Goal: Information Seeking & Learning: Learn about a topic

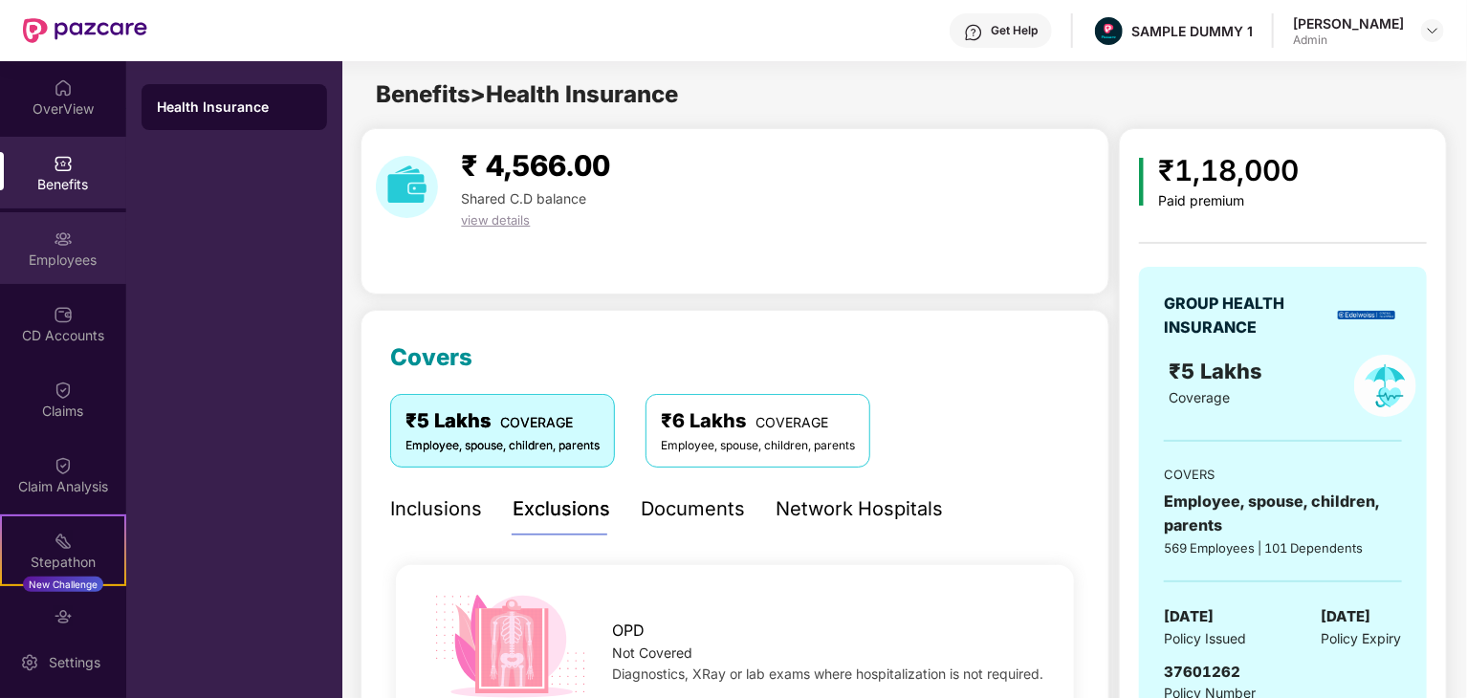
click at [77, 265] on div "Employees" at bounding box center [63, 260] width 126 height 19
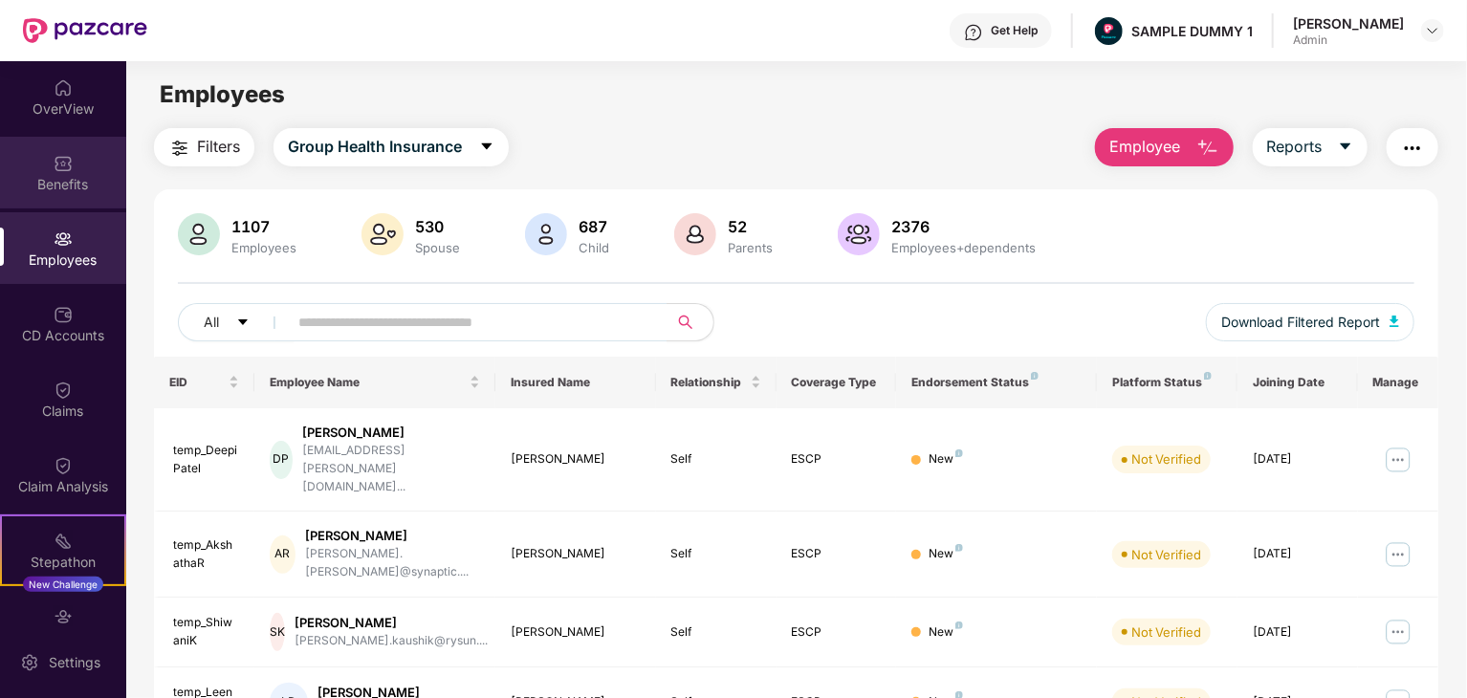
click at [48, 176] on div "Benefits" at bounding box center [63, 184] width 126 height 19
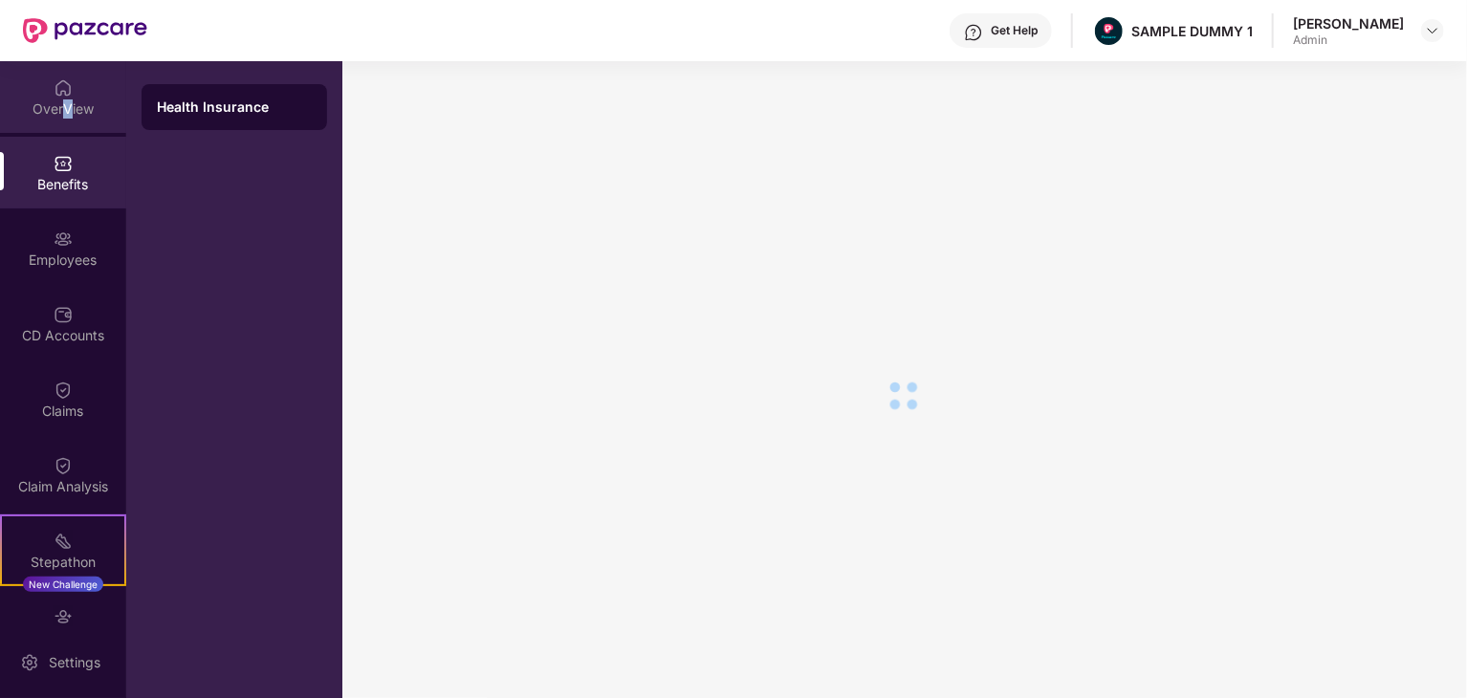
click at [68, 120] on div "OverView" at bounding box center [63, 97] width 126 height 72
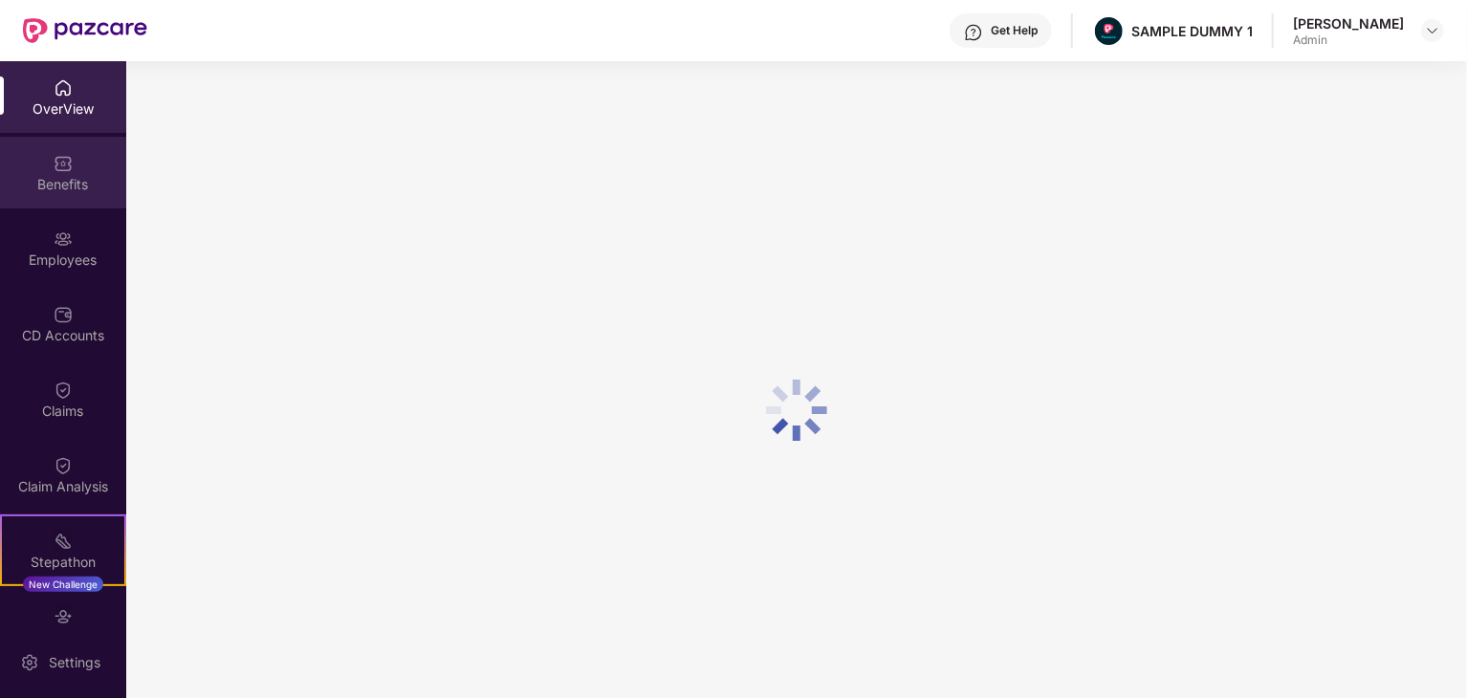
click at [61, 155] on div at bounding box center [63, 161] width 19 height 19
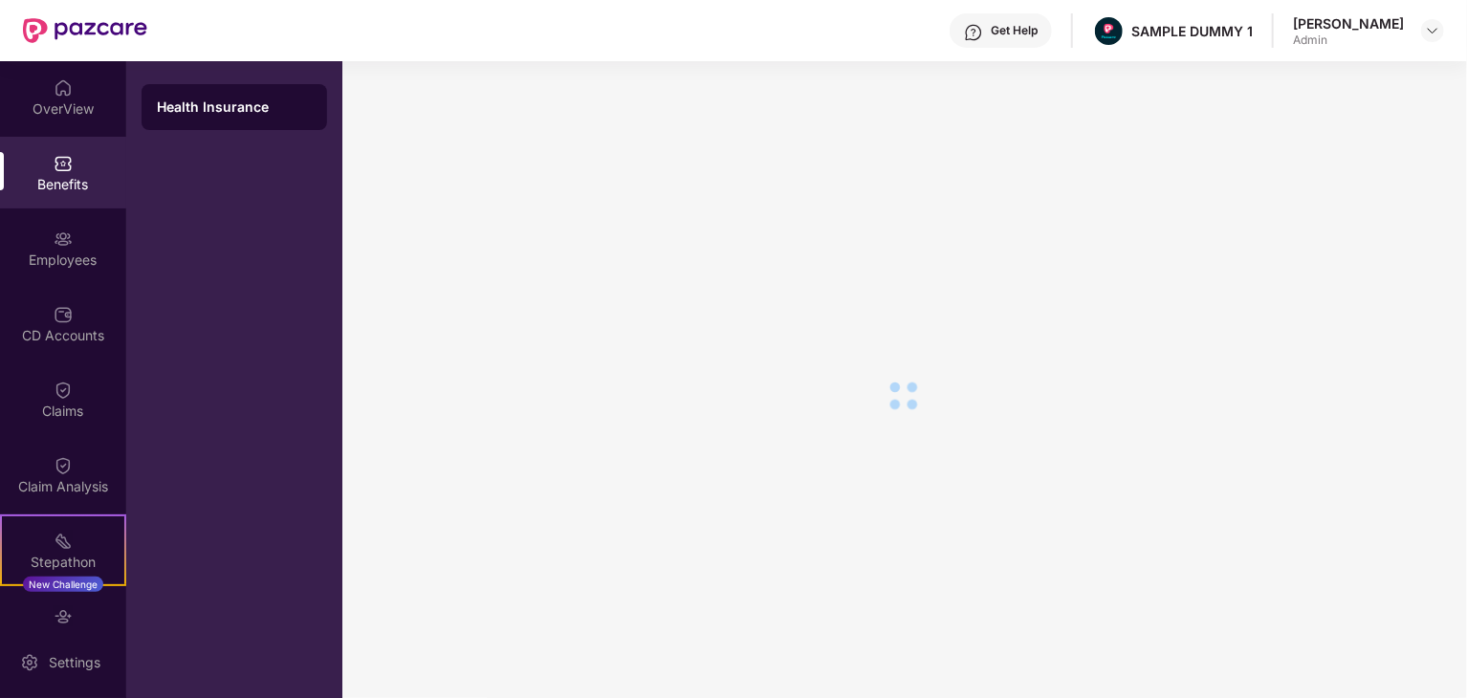
click at [218, 115] on div "Health Insurance" at bounding box center [234, 107] width 155 height 19
click at [84, 112] on div "OverView" at bounding box center [63, 108] width 126 height 19
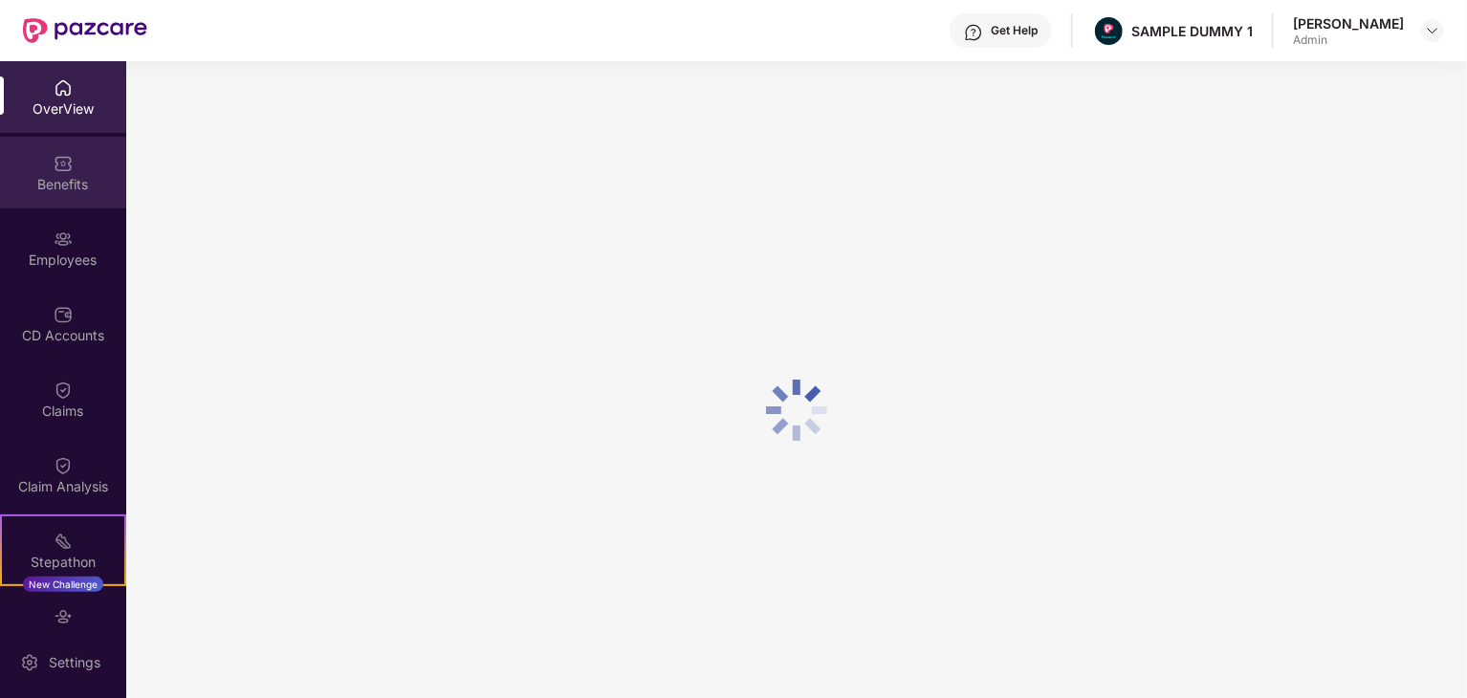
click at [39, 184] on div "Benefits" at bounding box center [63, 184] width 126 height 19
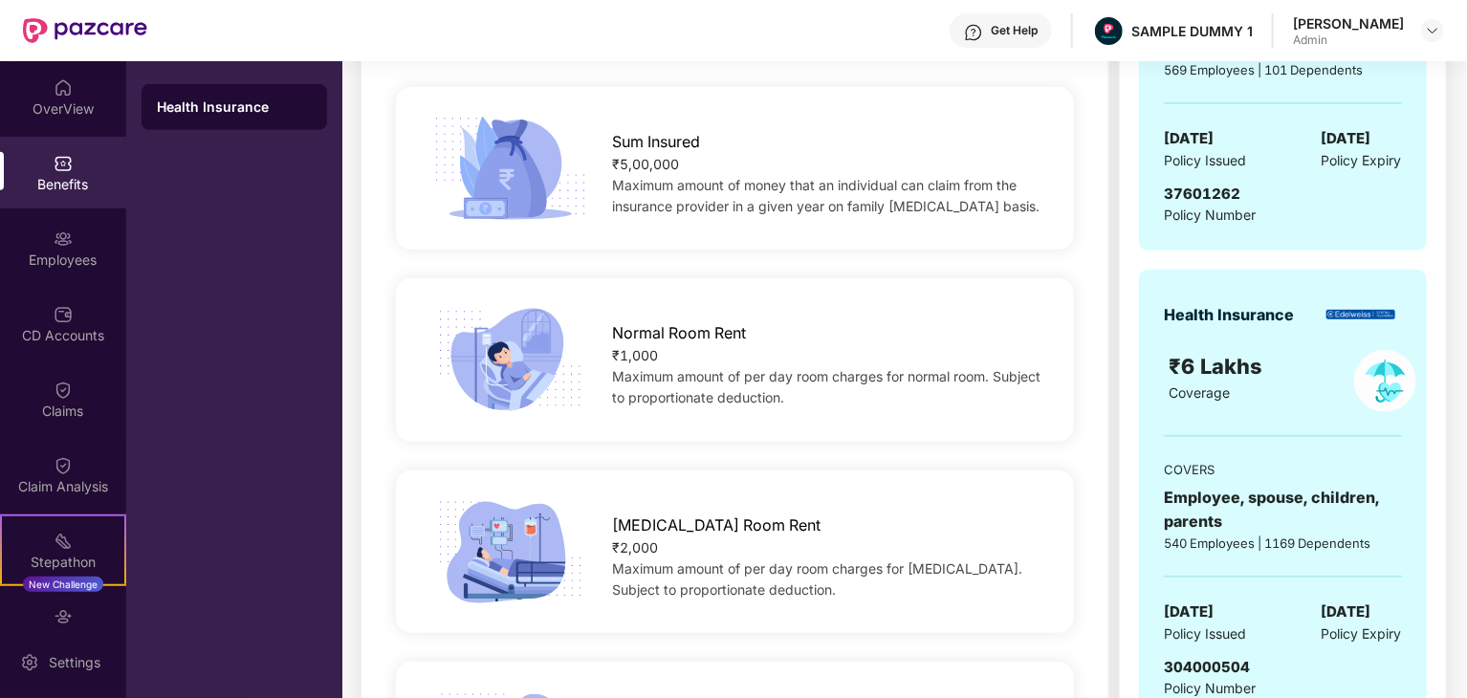
scroll to position [96, 0]
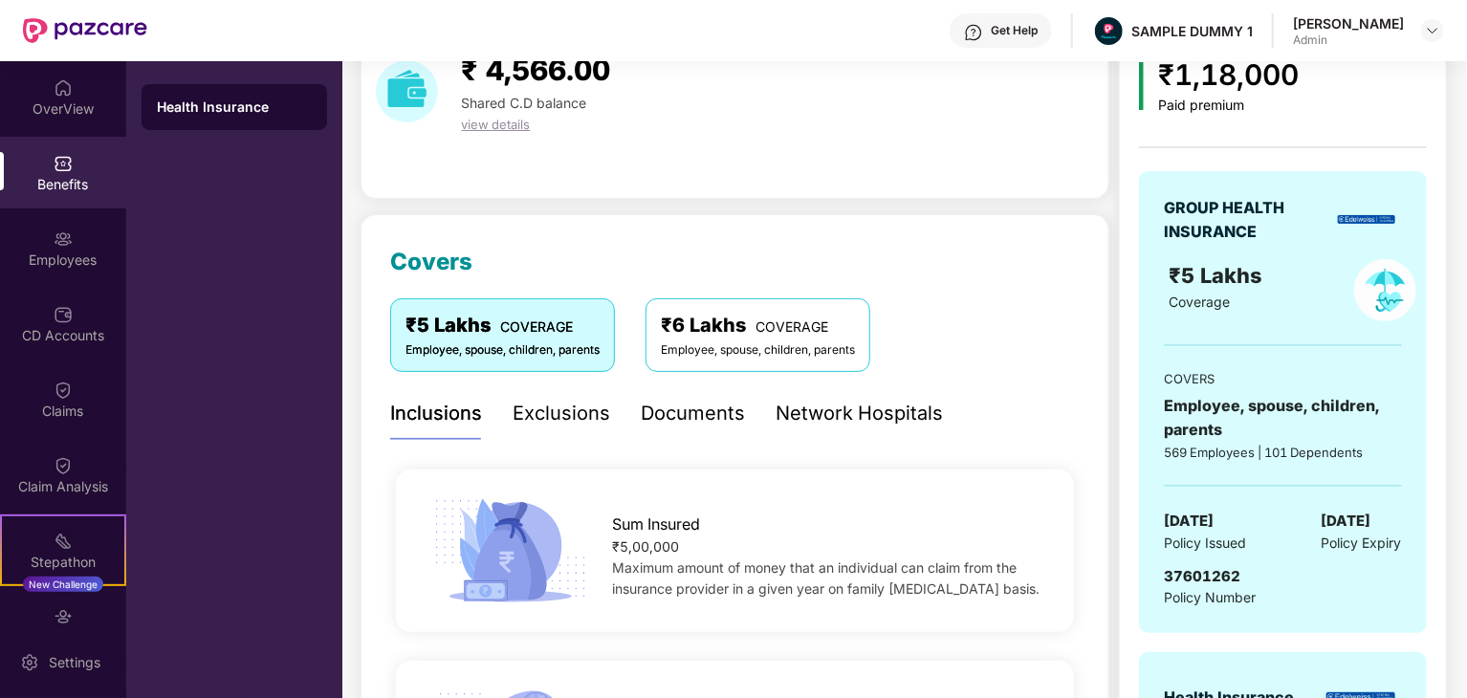
click at [713, 326] on div "₹6 Lakhs COVERAGE" at bounding box center [758, 326] width 194 height 30
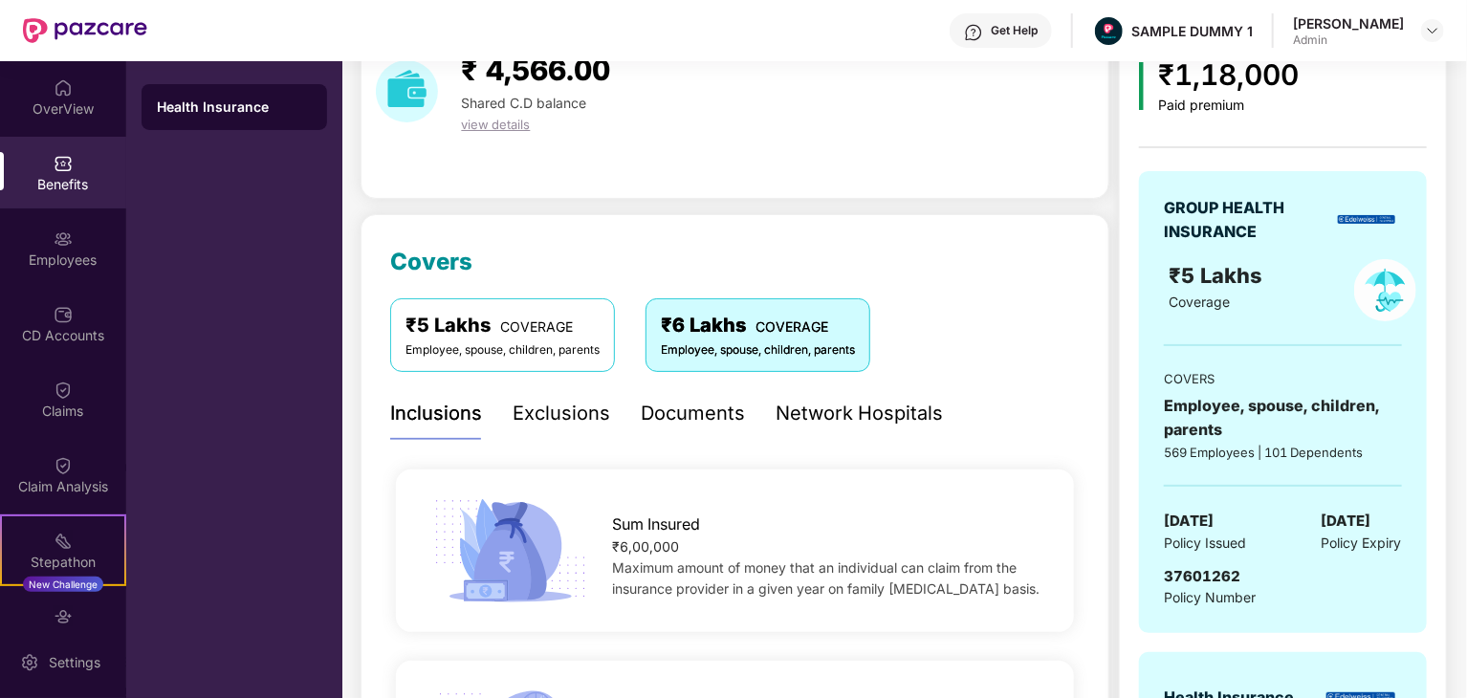
click at [556, 326] on span "COVERAGE" at bounding box center [536, 326] width 73 height 16
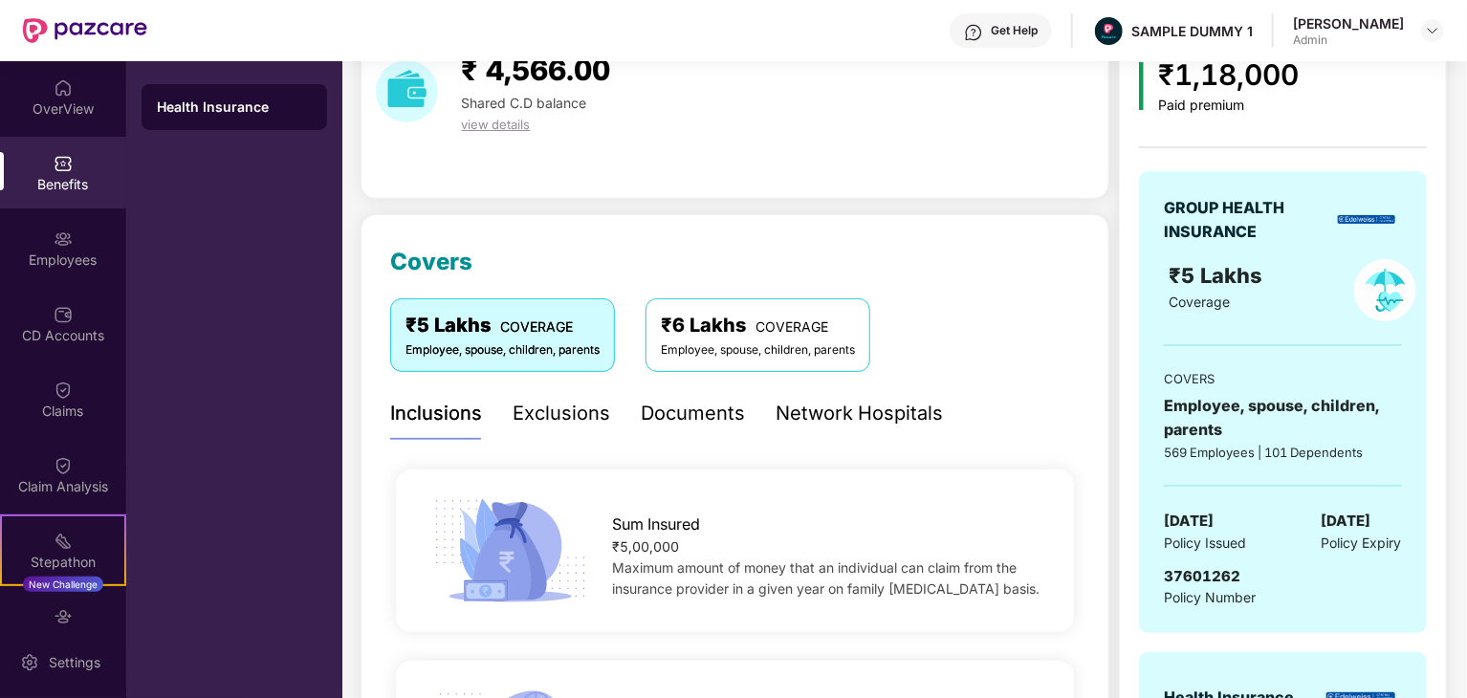
drag, startPoint x: 818, startPoint y: 360, endPoint x: 620, endPoint y: 353, distance: 198.1
click at [818, 360] on div "₹6 Lakhs COVERAGE Employee, spouse, children, parents" at bounding box center [757, 334] width 225 height 73
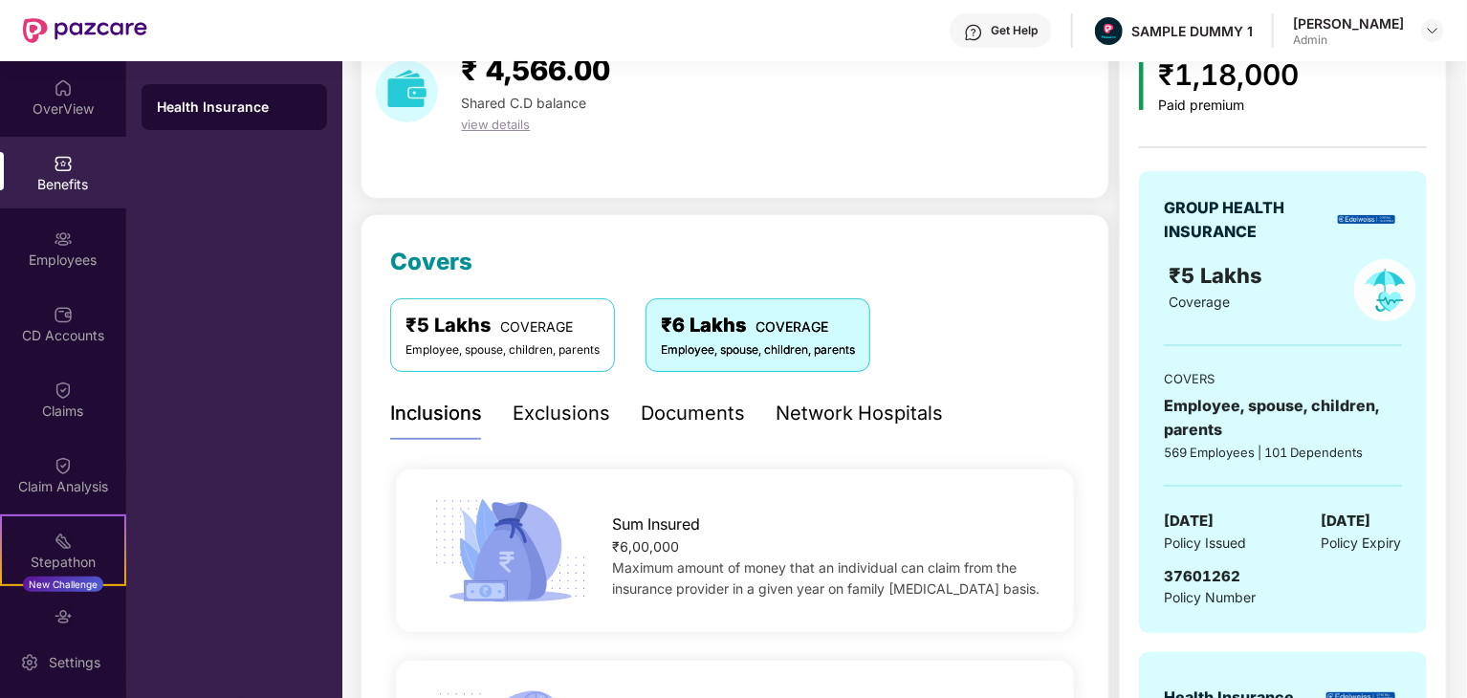
drag, startPoint x: 505, startPoint y: 359, endPoint x: 501, endPoint y: 368, distance: 10.3
click at [503, 364] on div "₹5 Lakhs COVERAGE Employee, spouse, children, parents" at bounding box center [502, 334] width 225 height 73
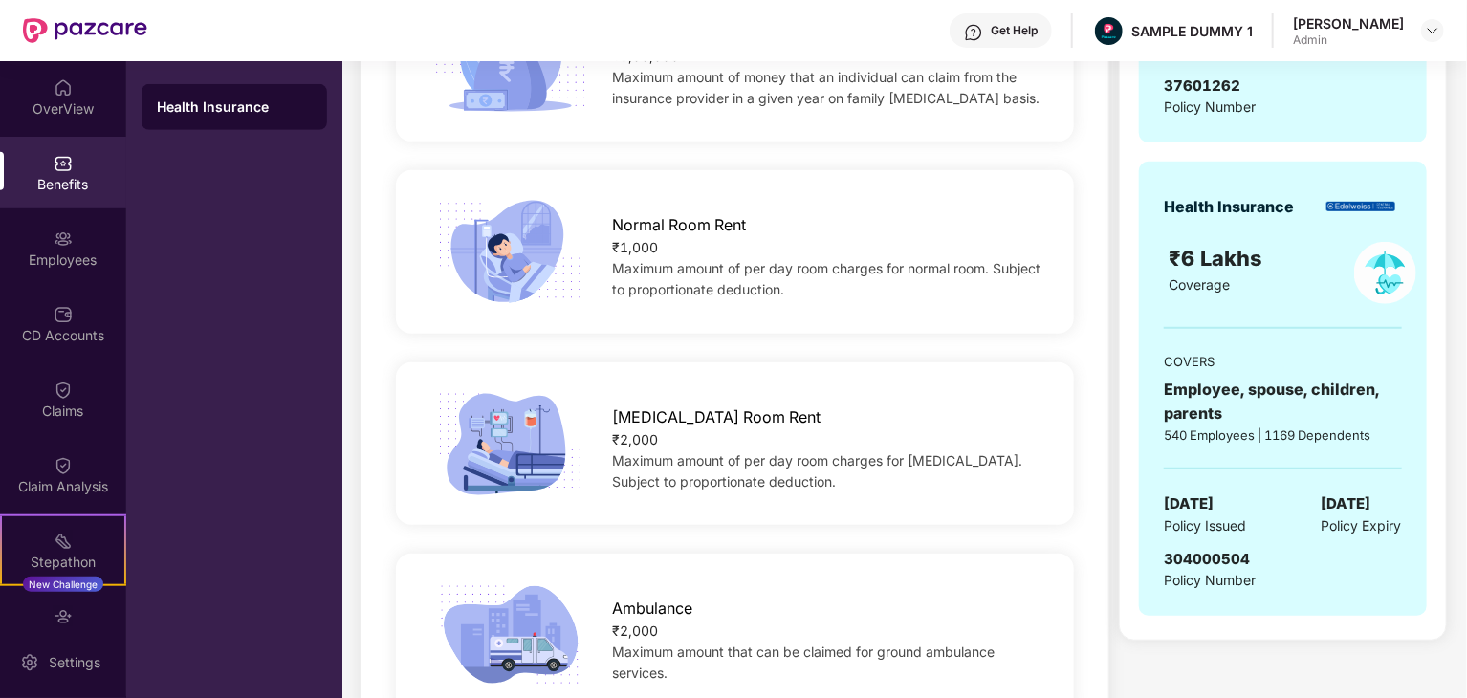
scroll to position [574, 0]
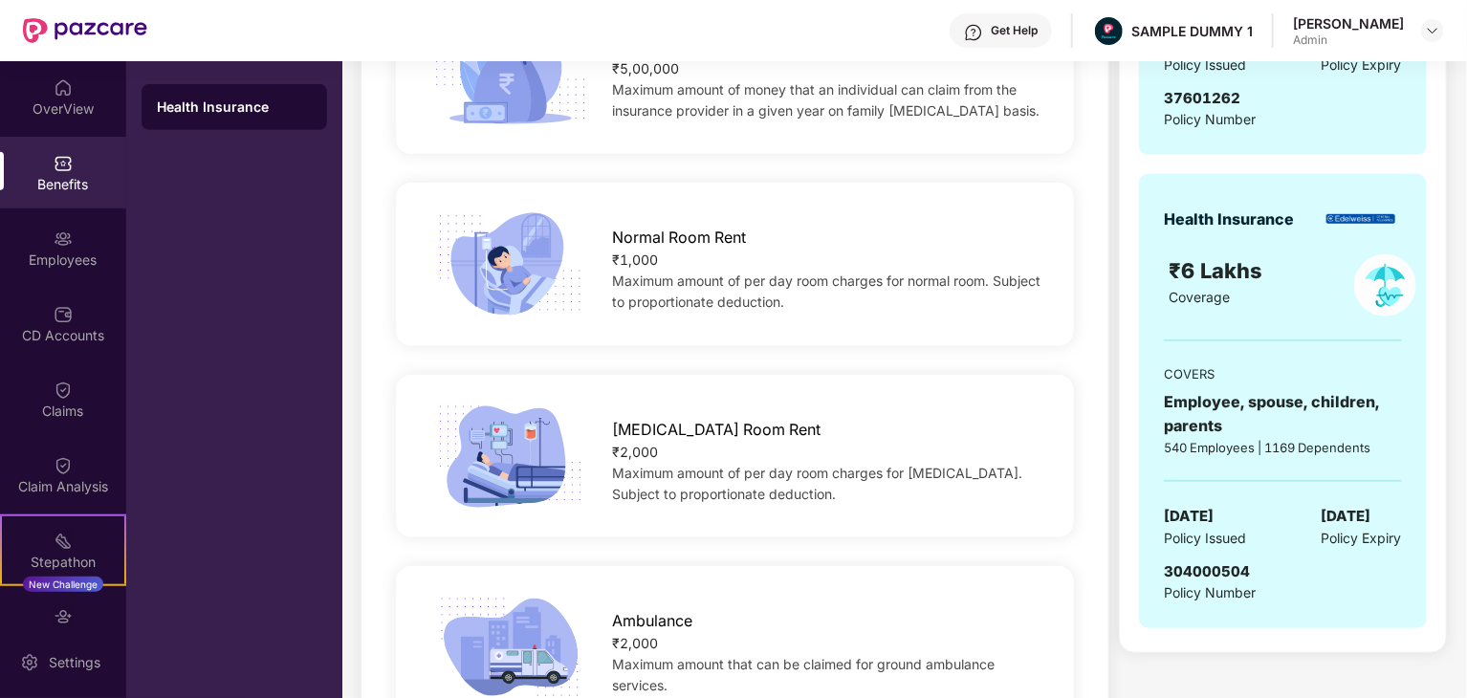
click at [705, 129] on div "Sum Insured ₹5,00,000 Maximum amount of money that an individual can claim from…" at bounding box center [734, 72] width 739 height 115
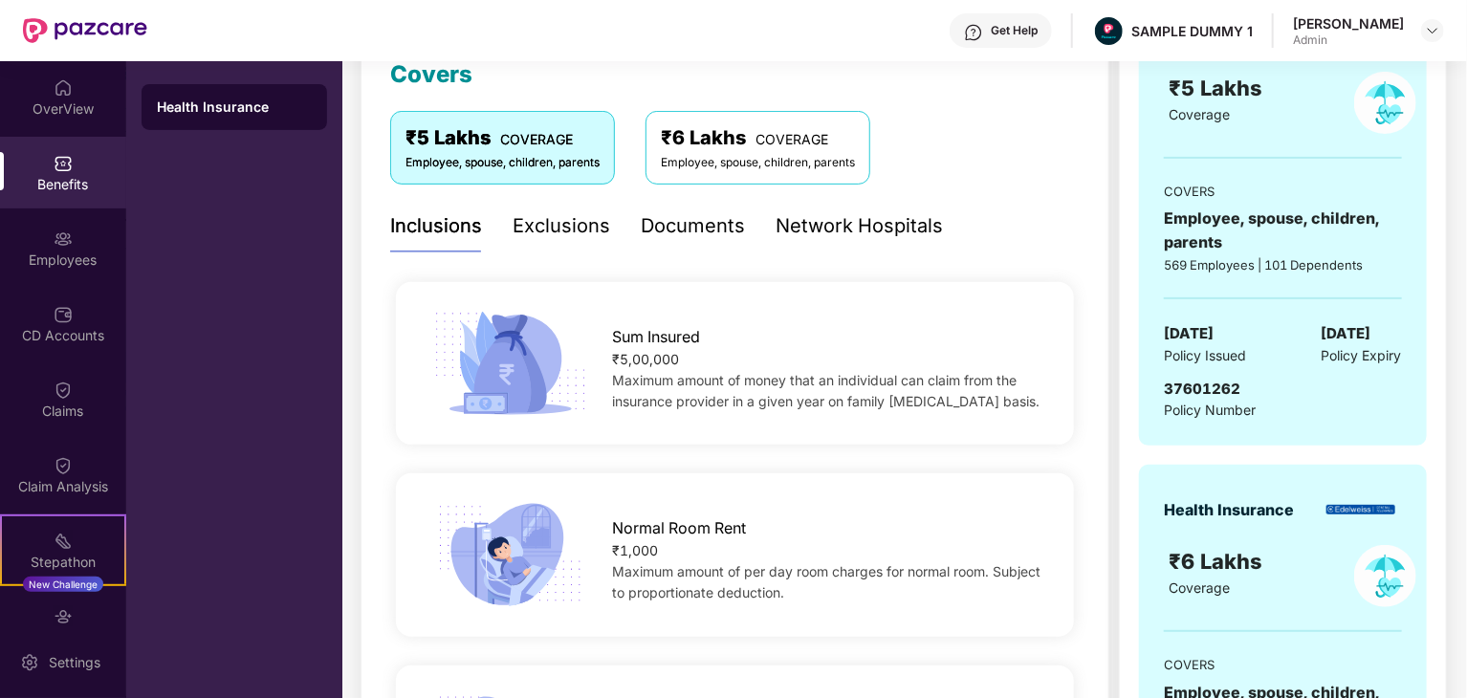
scroll to position [287, 0]
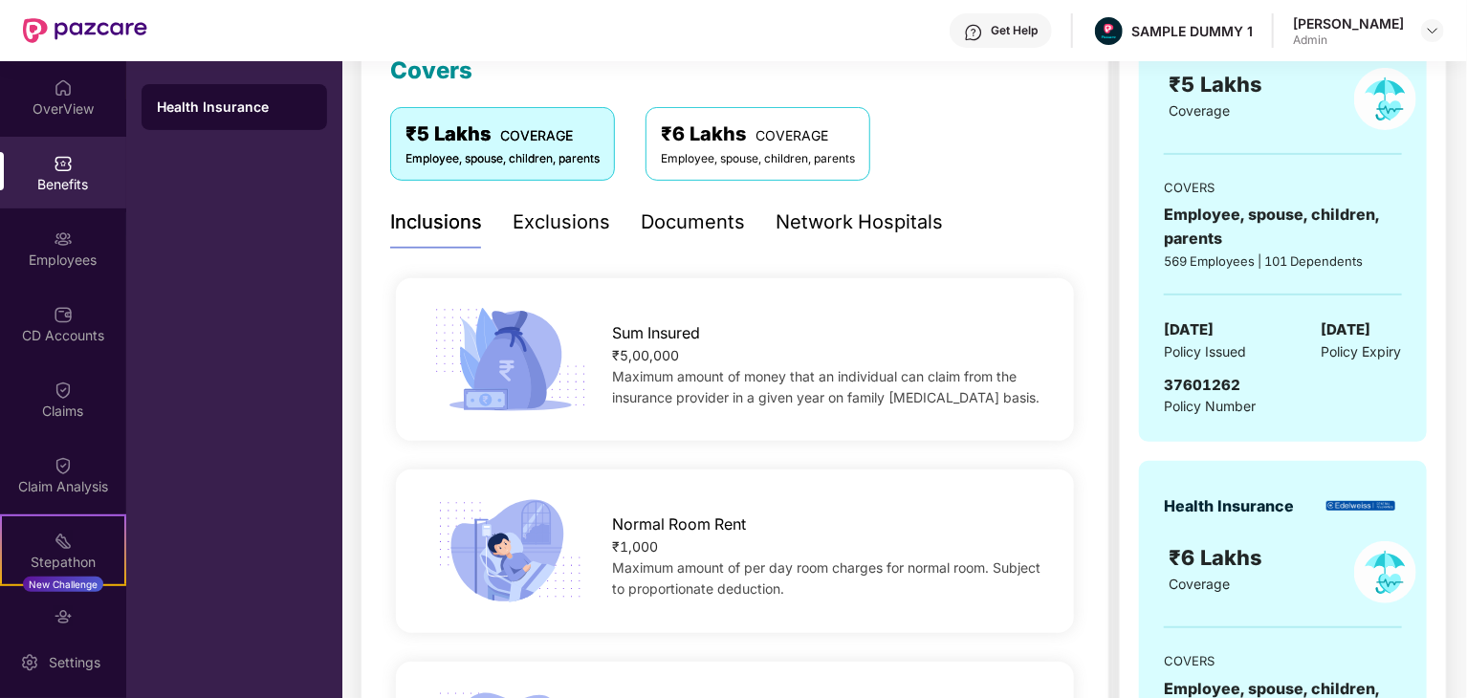
click at [657, 329] on span "Sum Insured" at bounding box center [656, 333] width 88 height 24
click at [659, 328] on span "Sum Insured" at bounding box center [656, 333] width 88 height 24
click at [655, 330] on span "Sum Insured" at bounding box center [656, 333] width 88 height 24
click at [650, 321] on span "Sum Insured" at bounding box center [656, 333] width 88 height 24
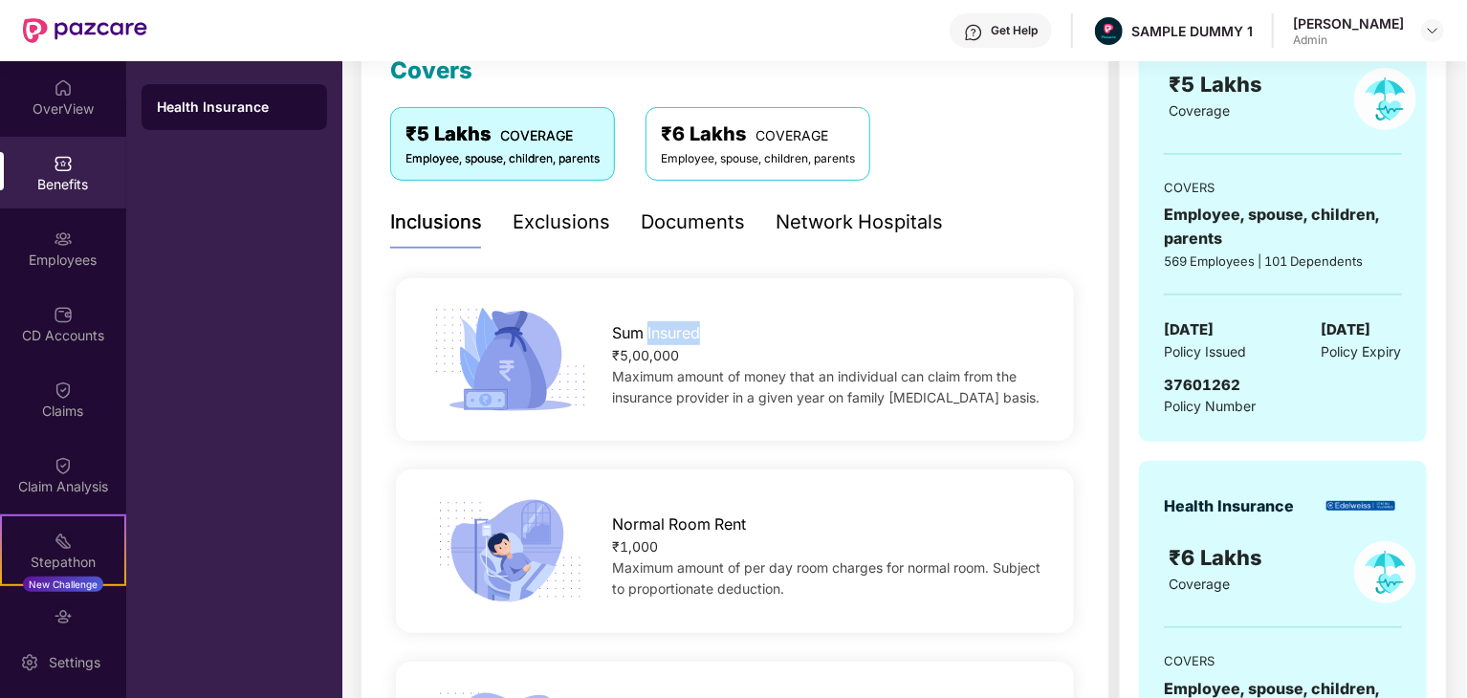
click at [650, 321] on span "Sum Insured" at bounding box center [656, 333] width 88 height 24
copy span "Sum Insured"
click at [686, 511] on div "Normal Room Rent" at bounding box center [827, 519] width 431 height 33
click at [686, 513] on div "Normal Room Rent" at bounding box center [827, 519] width 431 height 33
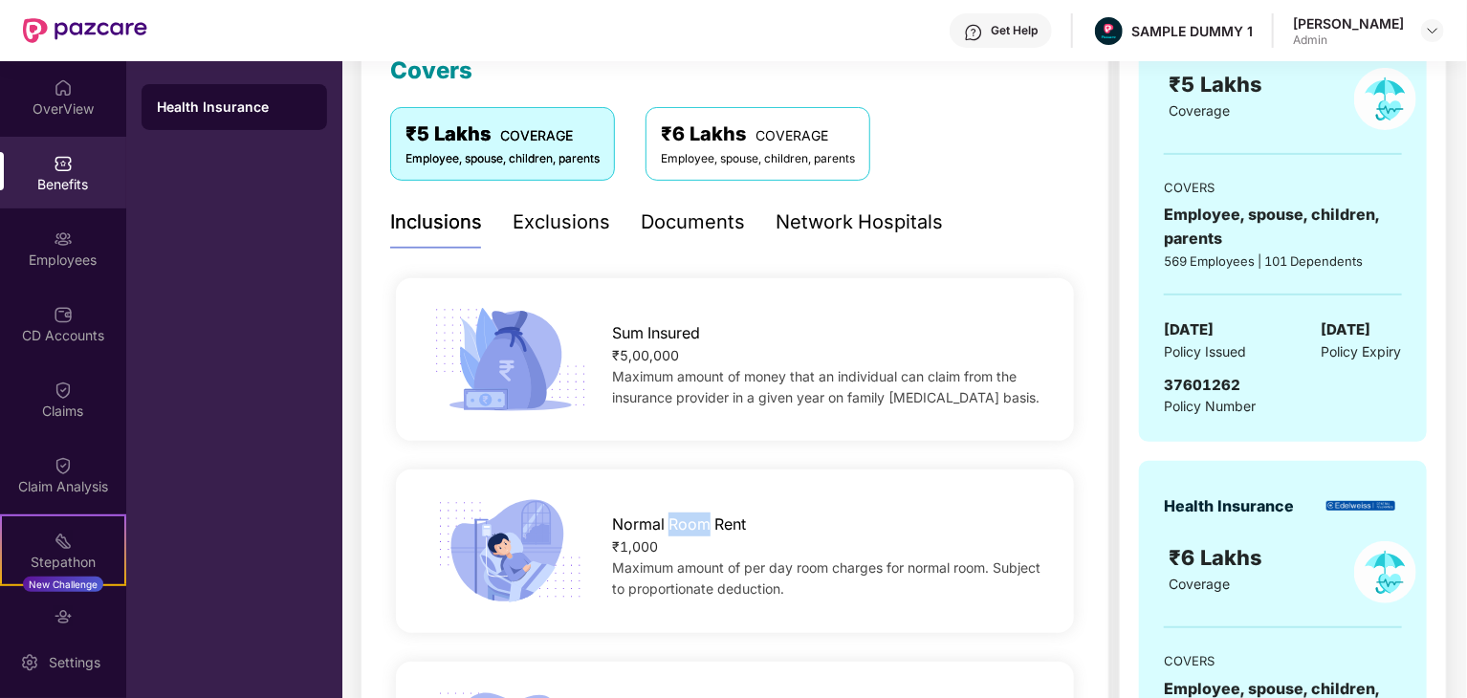
click at [688, 514] on span "Normal Room Rent" at bounding box center [679, 525] width 134 height 24
drag, startPoint x: 744, startPoint y: 522, endPoint x: 610, endPoint y: 517, distance: 133.9
click at [610, 517] on div "Normal Room Rent ₹1,000 Maximum amount of per day room charges for normal room.…" at bounding box center [827, 551] width 492 height 97
copy span "Normal Room Rent"
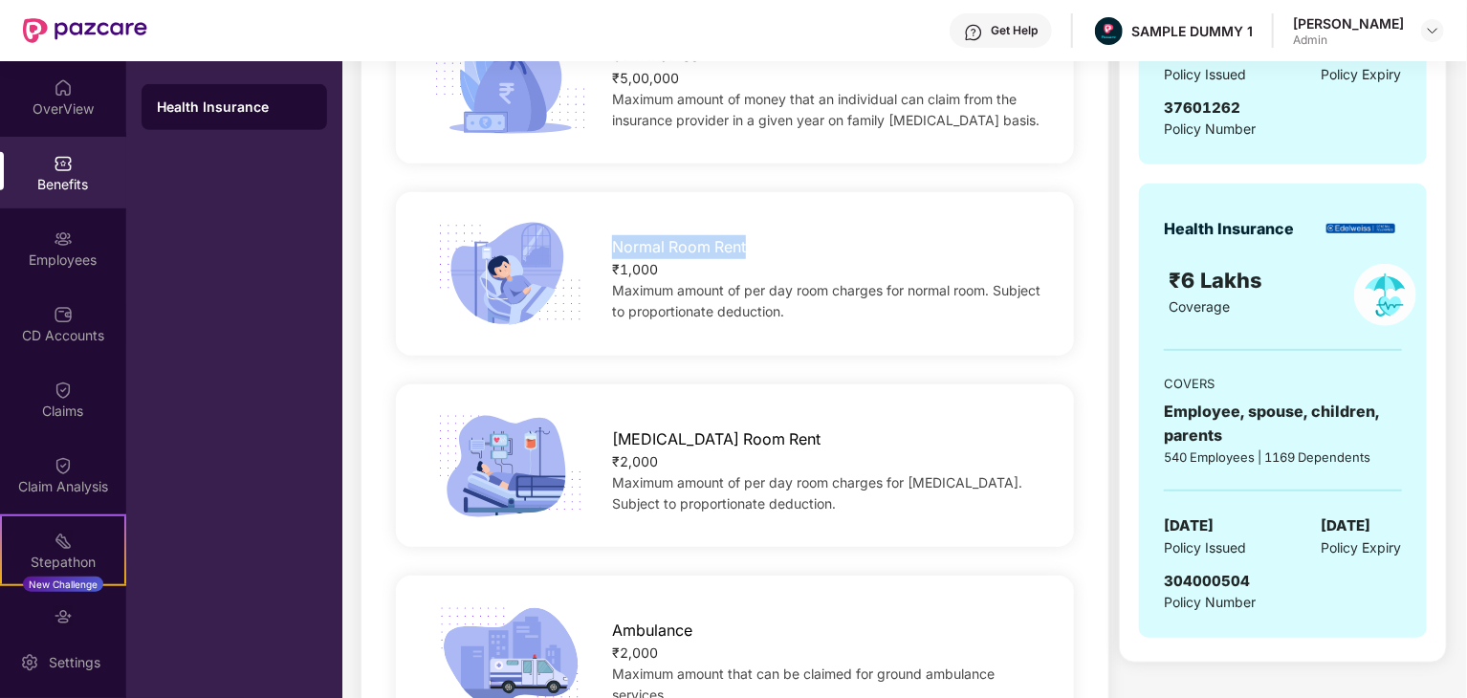
scroll to position [574, 0]
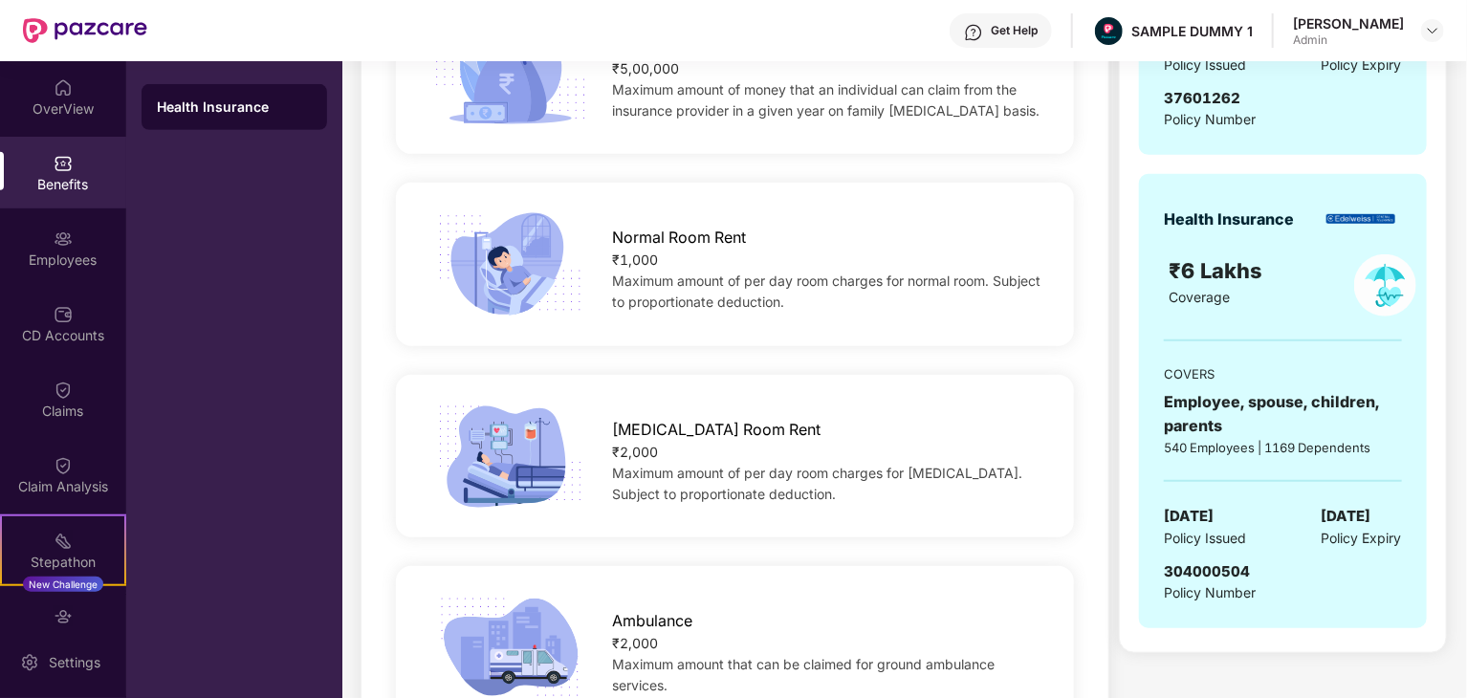
click at [688, 429] on span "[MEDICAL_DATA] Room Rent" at bounding box center [716, 430] width 208 height 24
copy span "[MEDICAL_DATA] Room Rent"
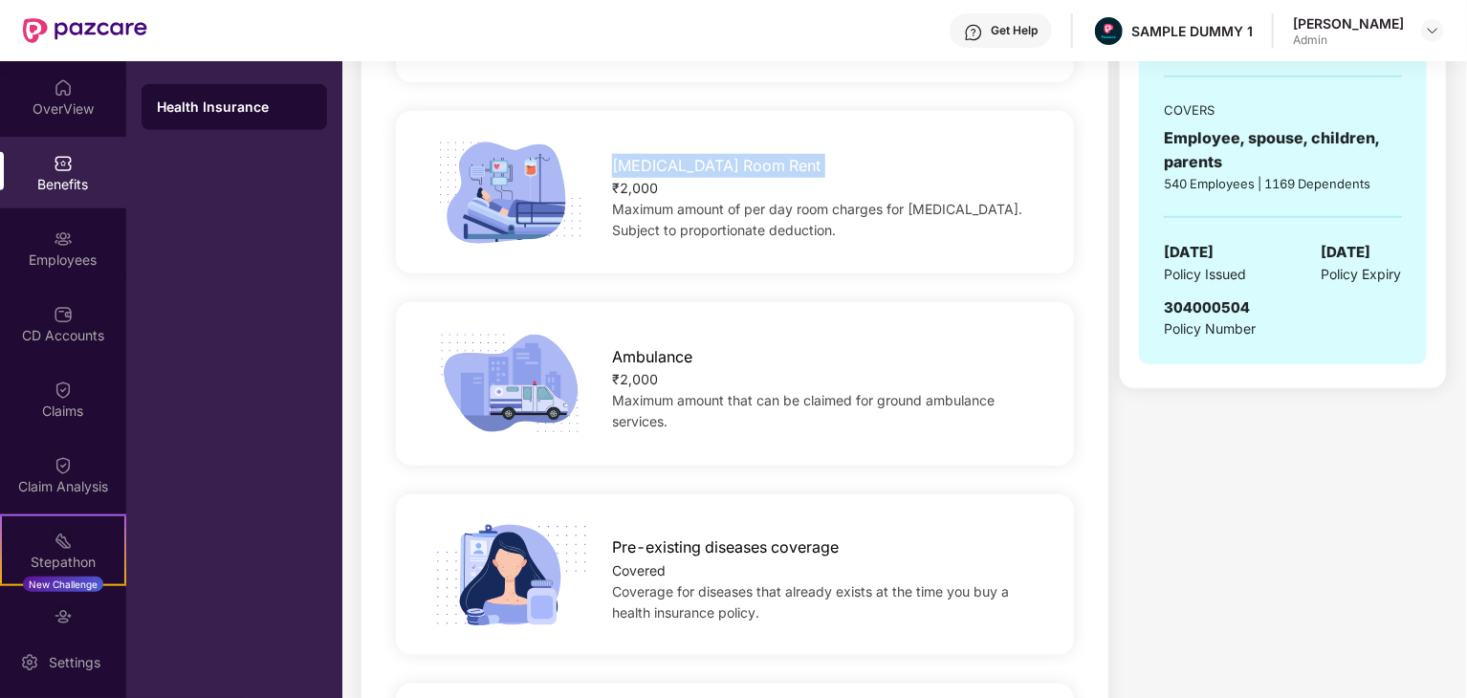
scroll to position [861, 0]
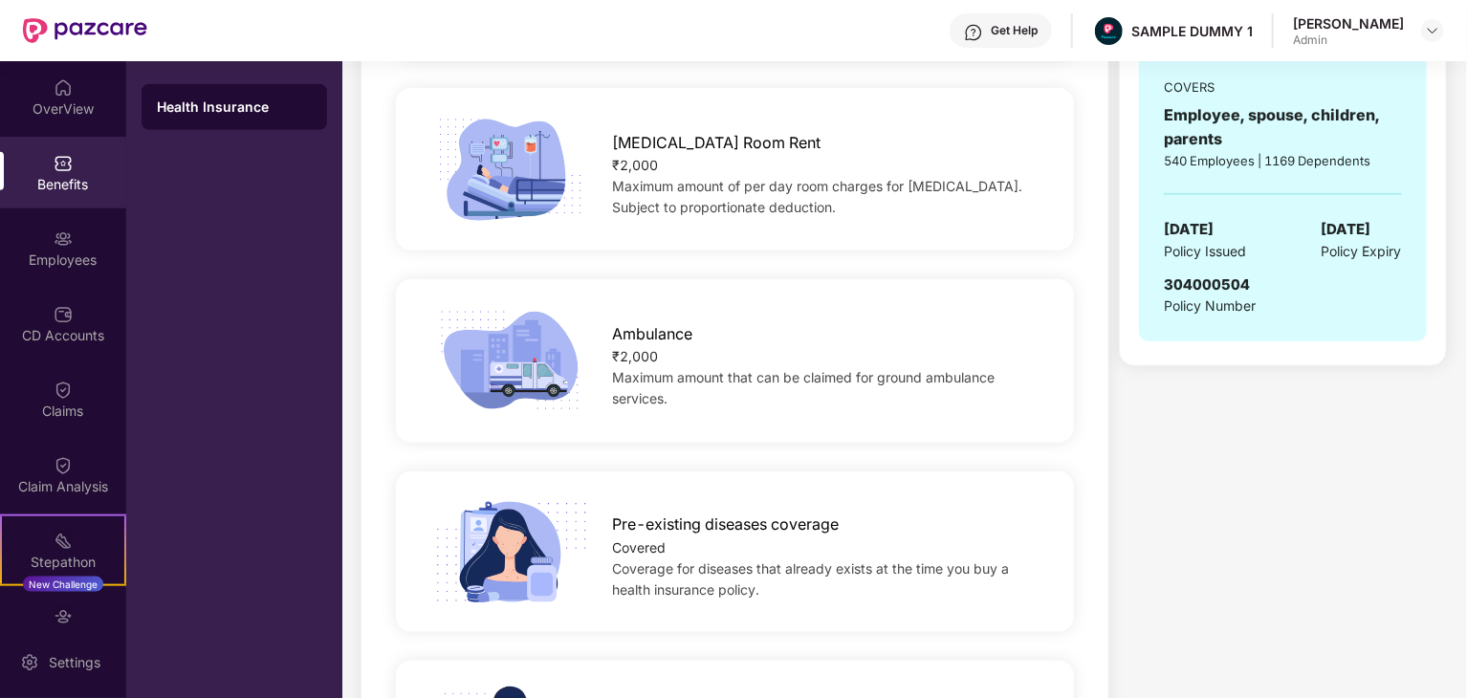
click at [670, 334] on span "Ambulance" at bounding box center [652, 334] width 80 height 24
copy span "Ambulance"
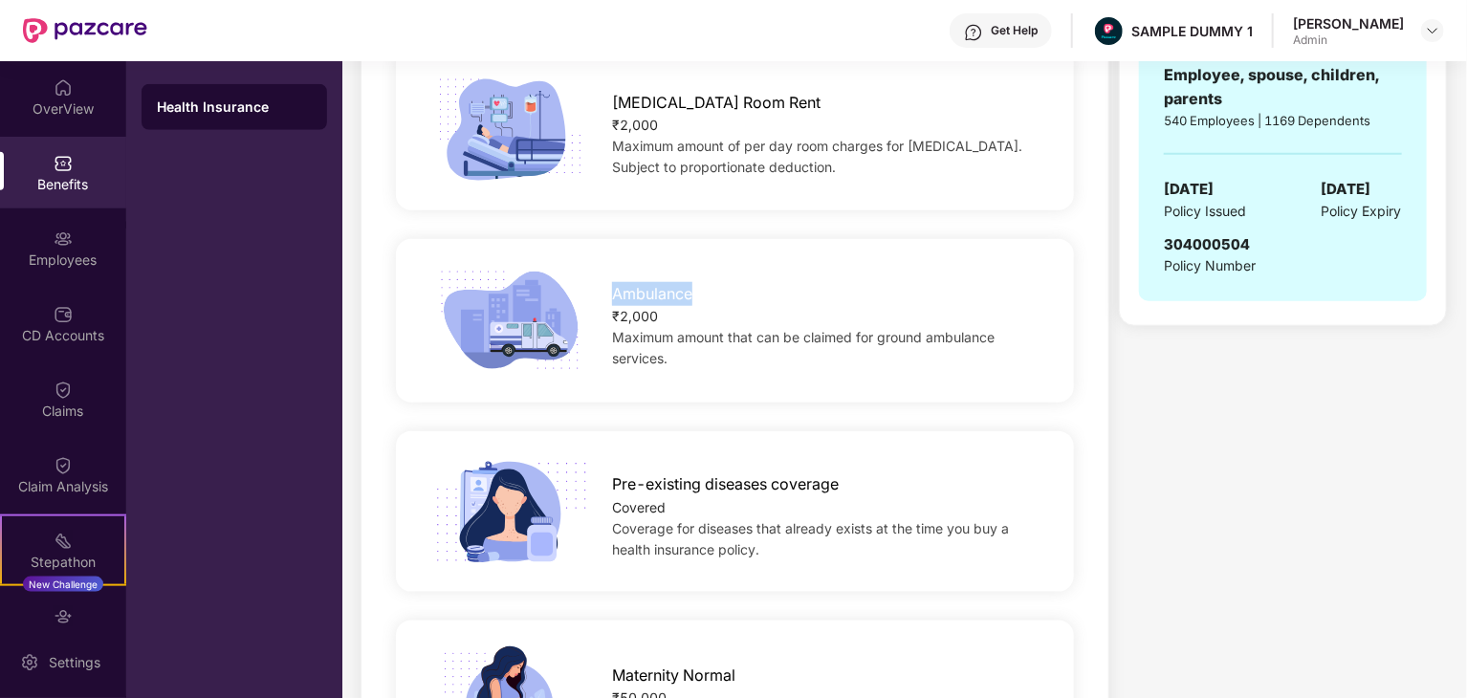
scroll to position [1052, 0]
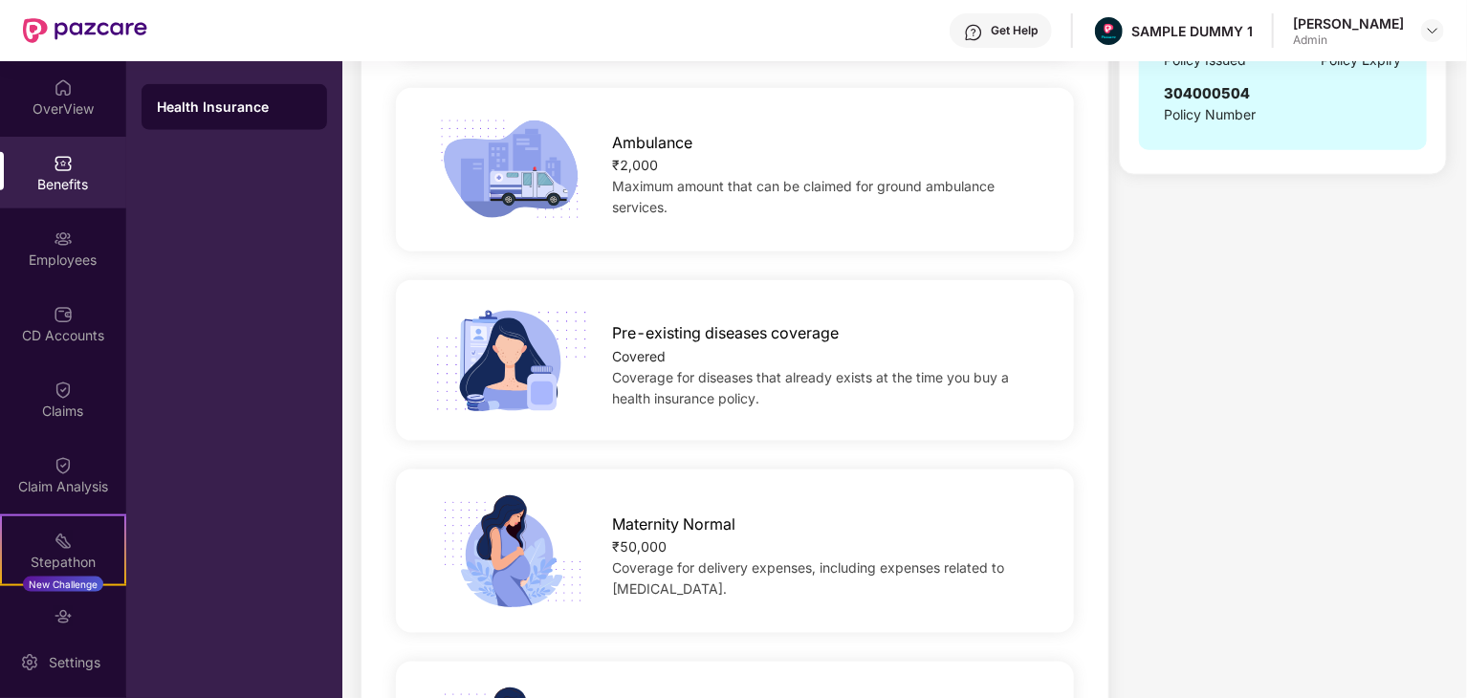
click at [774, 325] on span "Pre-existing diseases coverage" at bounding box center [725, 333] width 227 height 24
copy span "Pre-existing diseases coverage"
click at [710, 525] on span "Maternity Normal" at bounding box center [673, 525] width 123 height 24
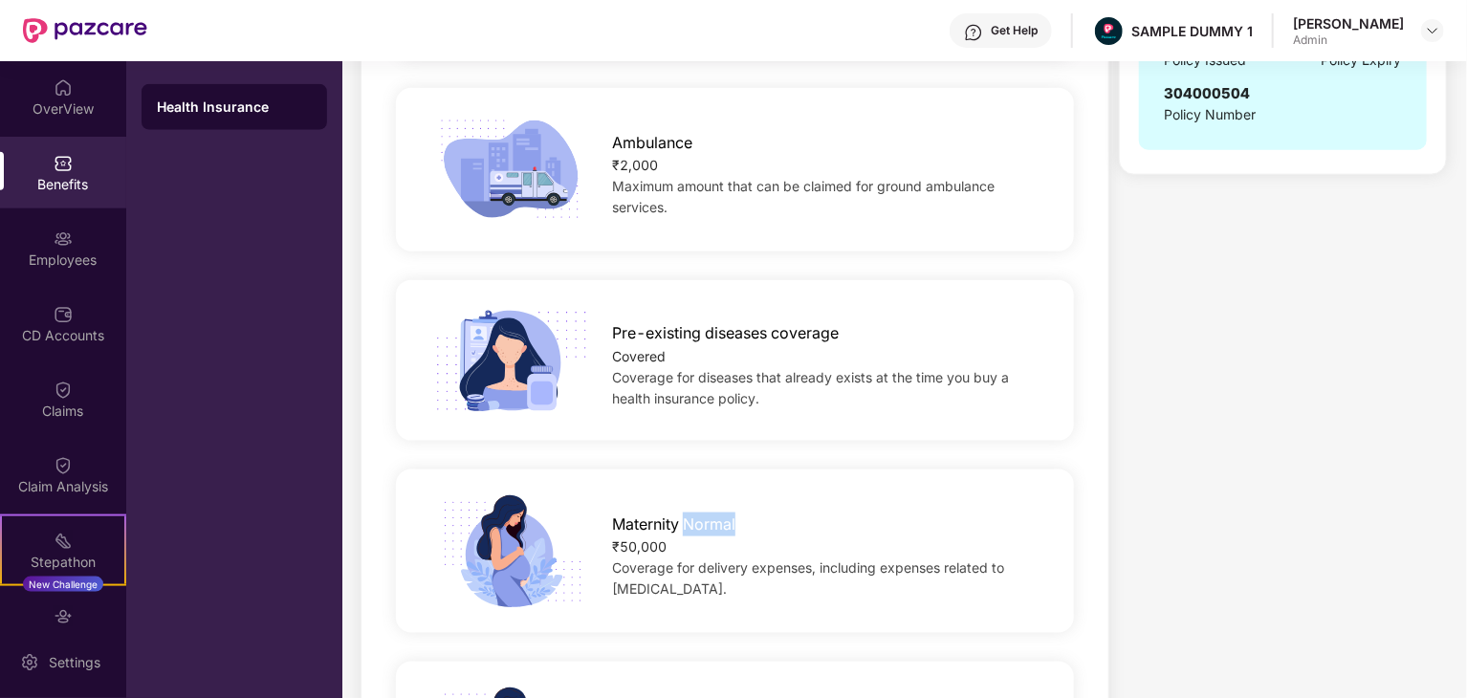
click at [710, 525] on span "Maternity Normal" at bounding box center [673, 525] width 123 height 24
copy span "Maternity Normal"
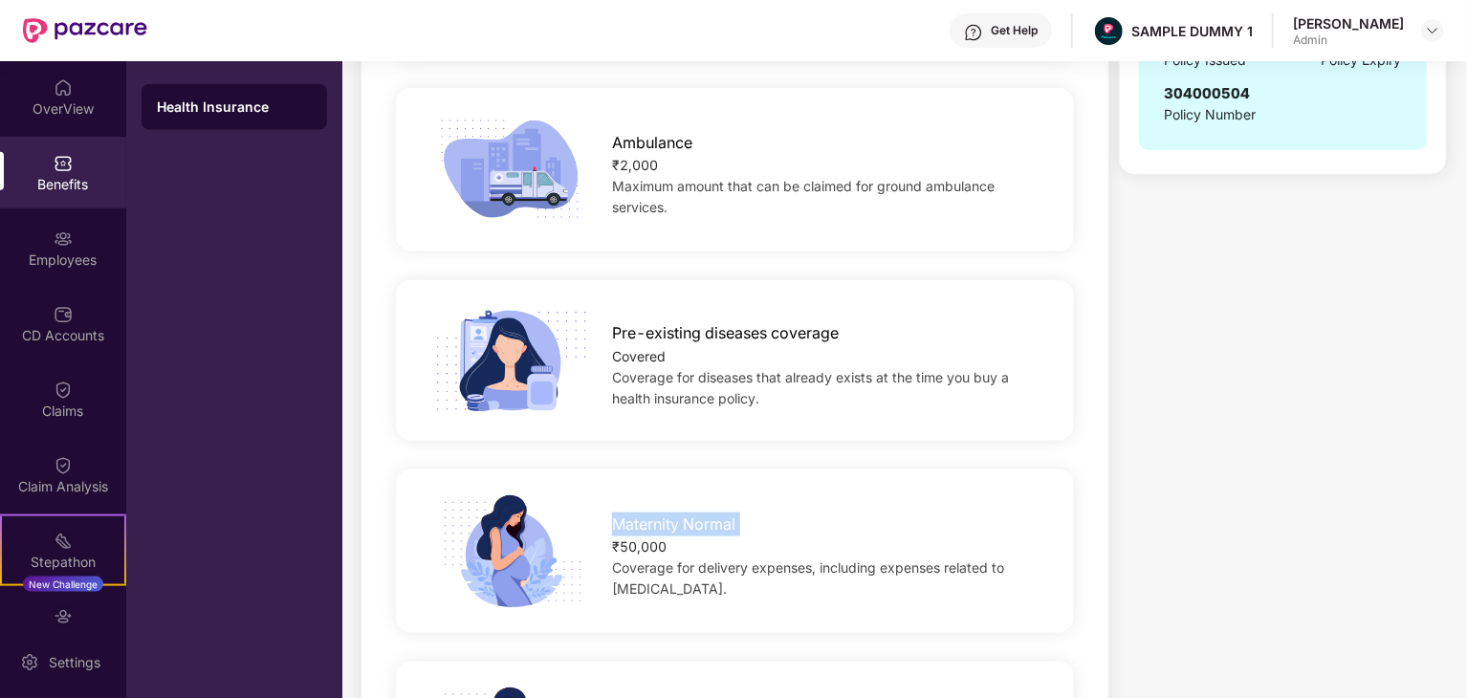
scroll to position [1434, 0]
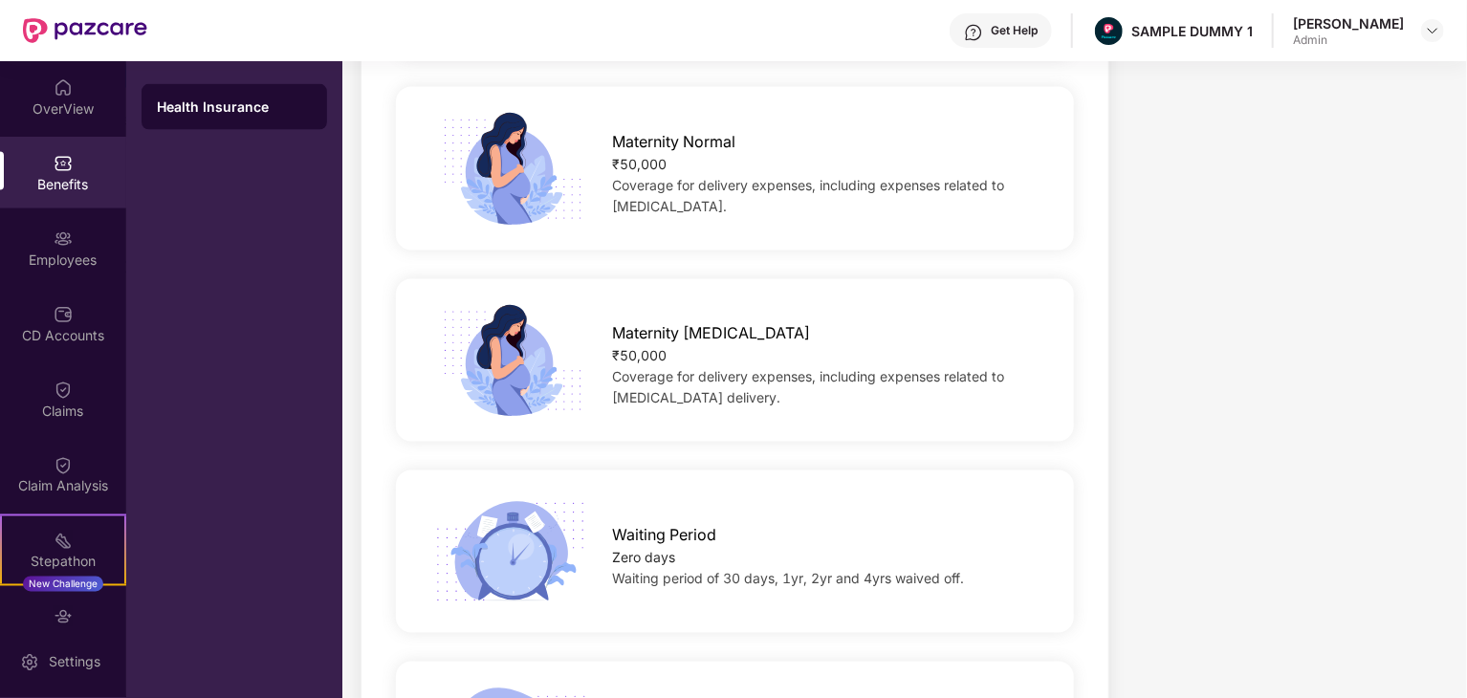
click at [674, 336] on span "Maternity [MEDICAL_DATA]" at bounding box center [711, 333] width 198 height 24
copy span "Maternity [MEDICAL_DATA]"
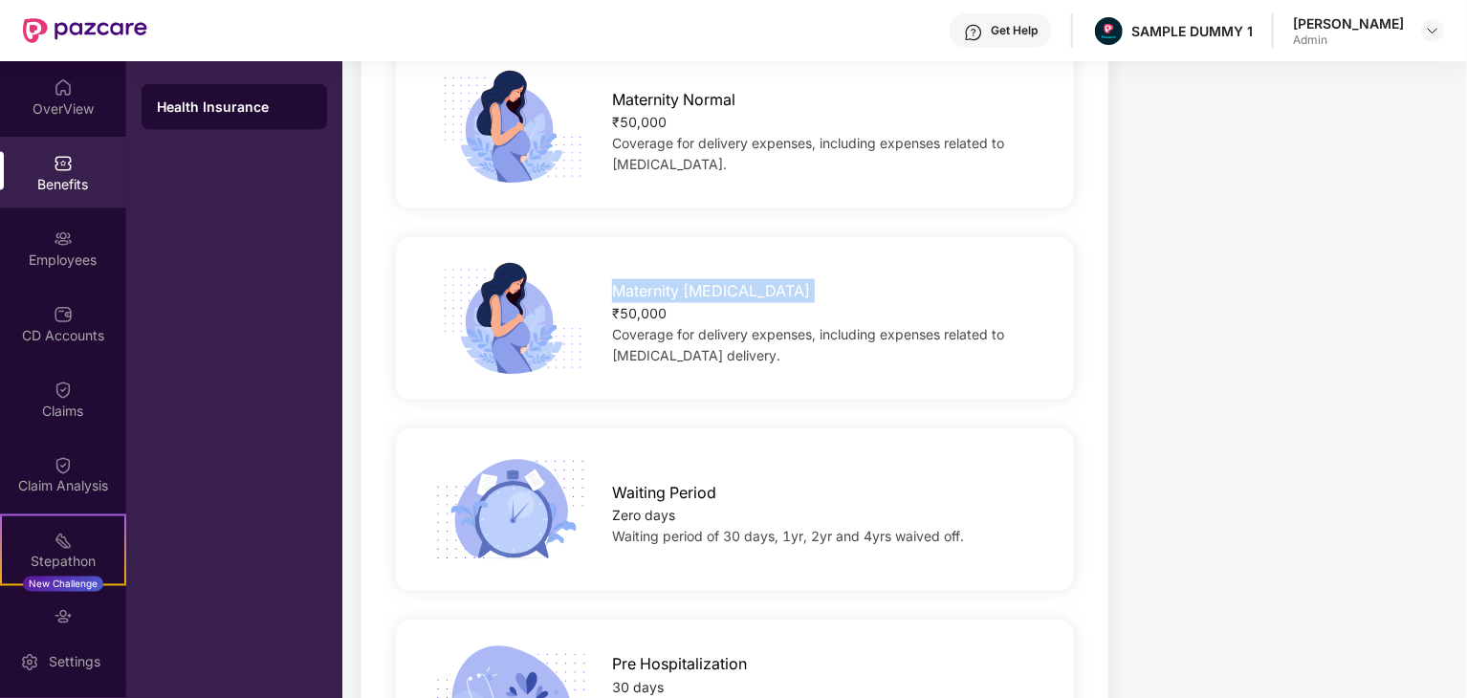
scroll to position [1530, 0]
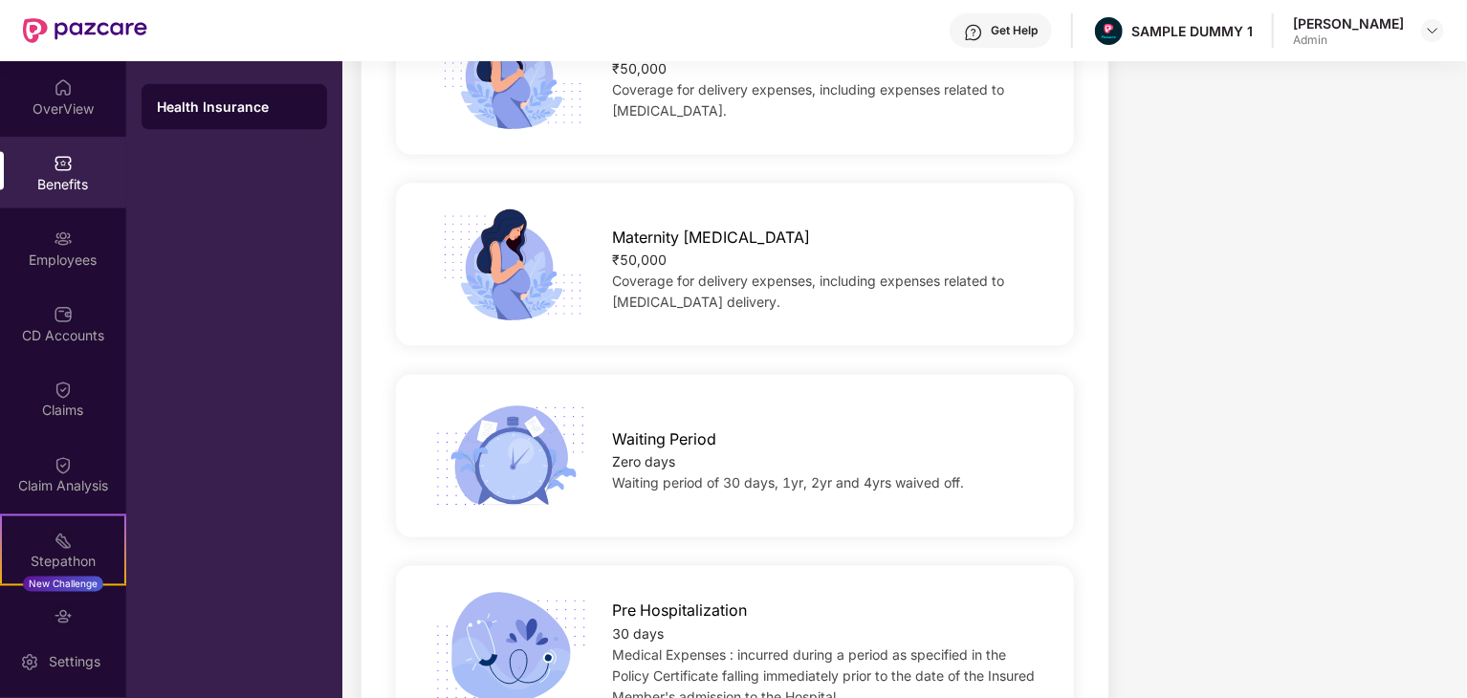
click at [693, 430] on span "Waiting Period" at bounding box center [664, 440] width 104 height 24
copy span "Waiting Period"
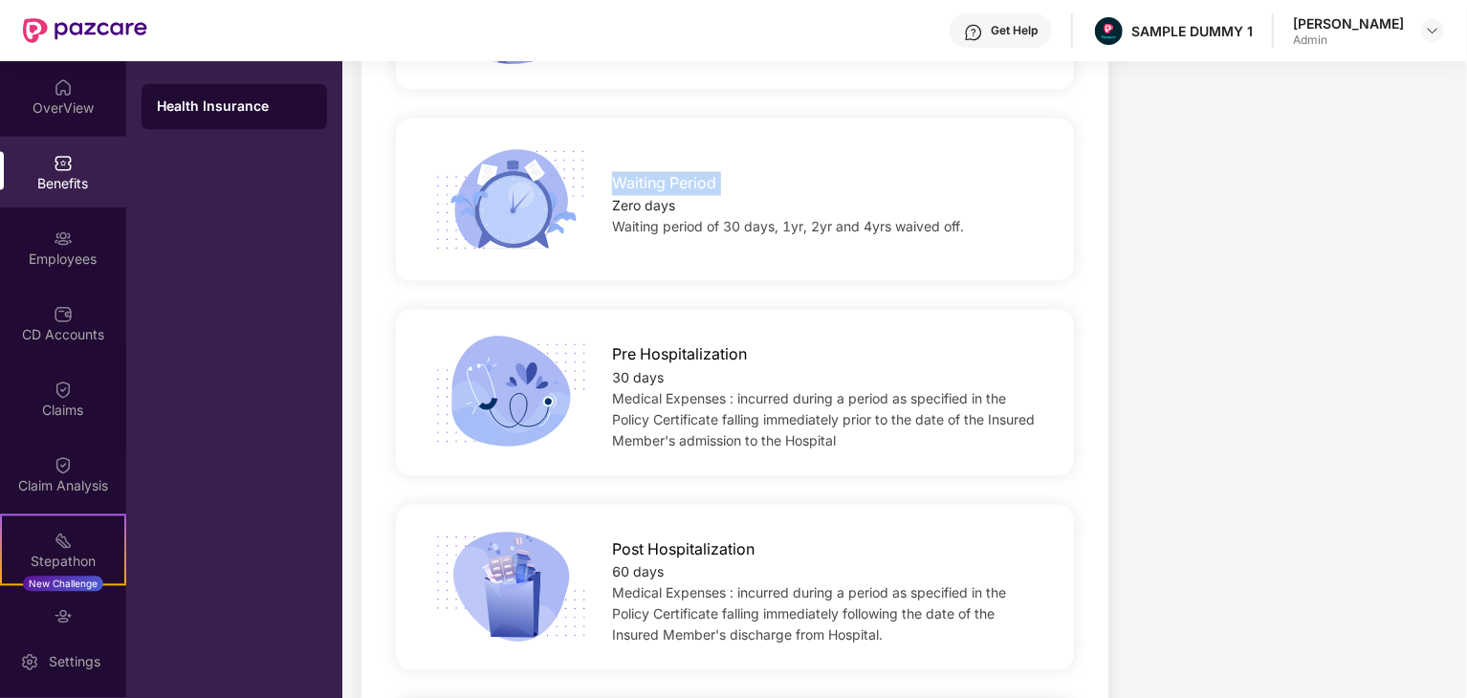
scroll to position [1912, 0]
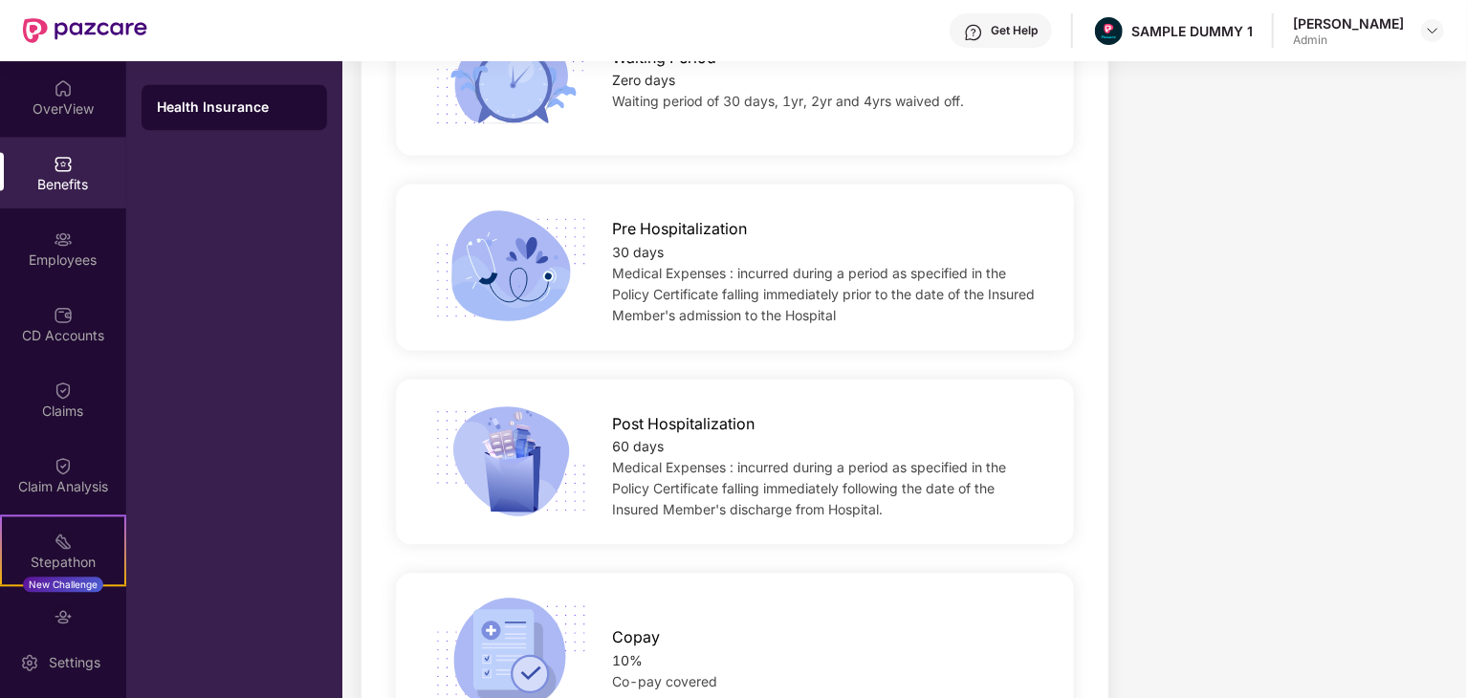
click at [707, 232] on span "Pre Hospitalization" at bounding box center [679, 229] width 135 height 24
copy span "Pre Hospitalization"
click at [682, 422] on span "Post Hospitalization" at bounding box center [683, 424] width 142 height 24
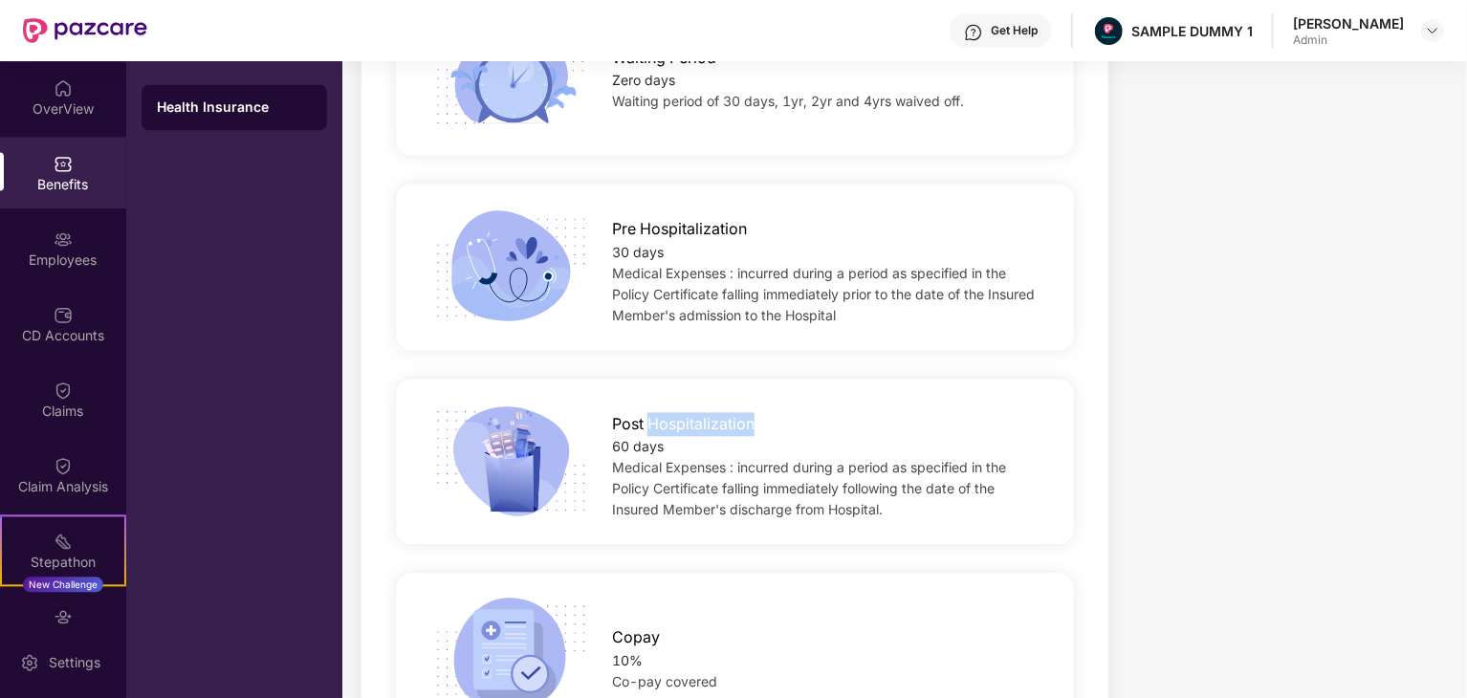
click at [682, 422] on span "Post Hospitalization" at bounding box center [683, 424] width 142 height 24
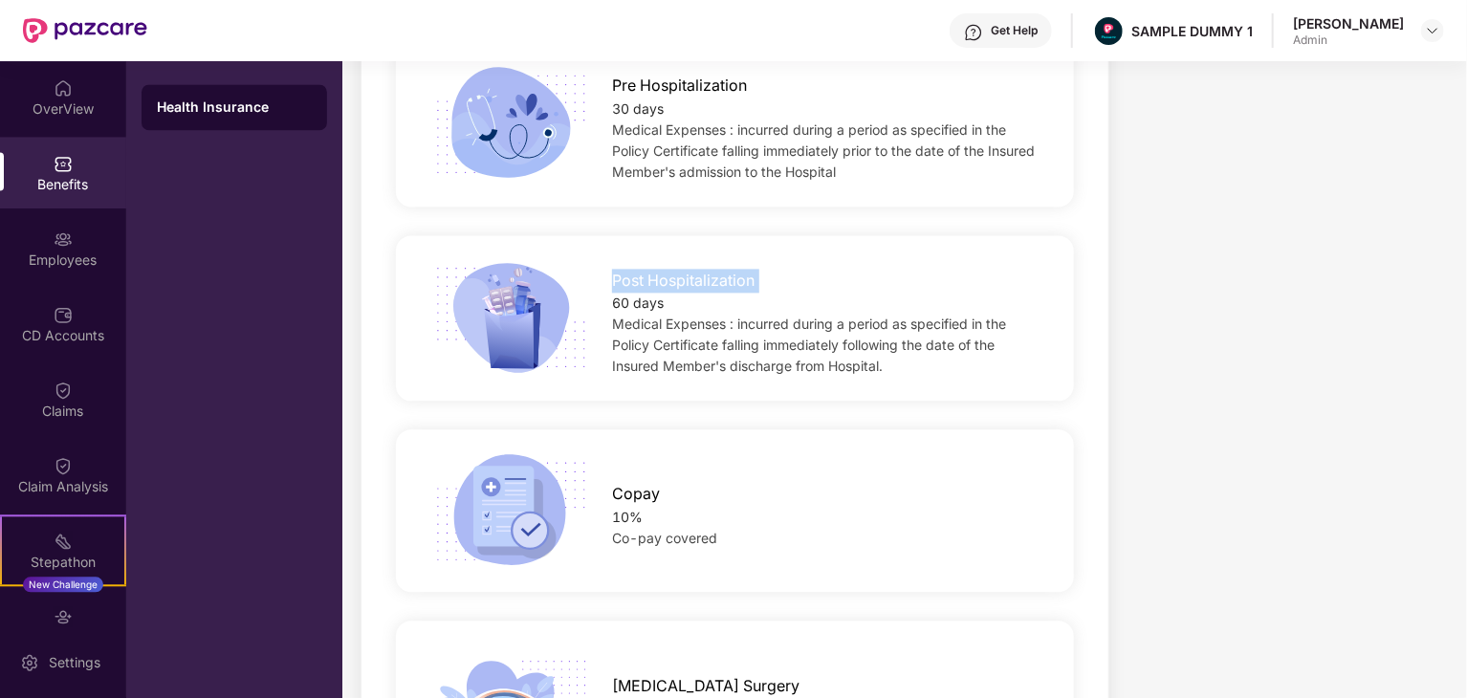
scroll to position [2199, 0]
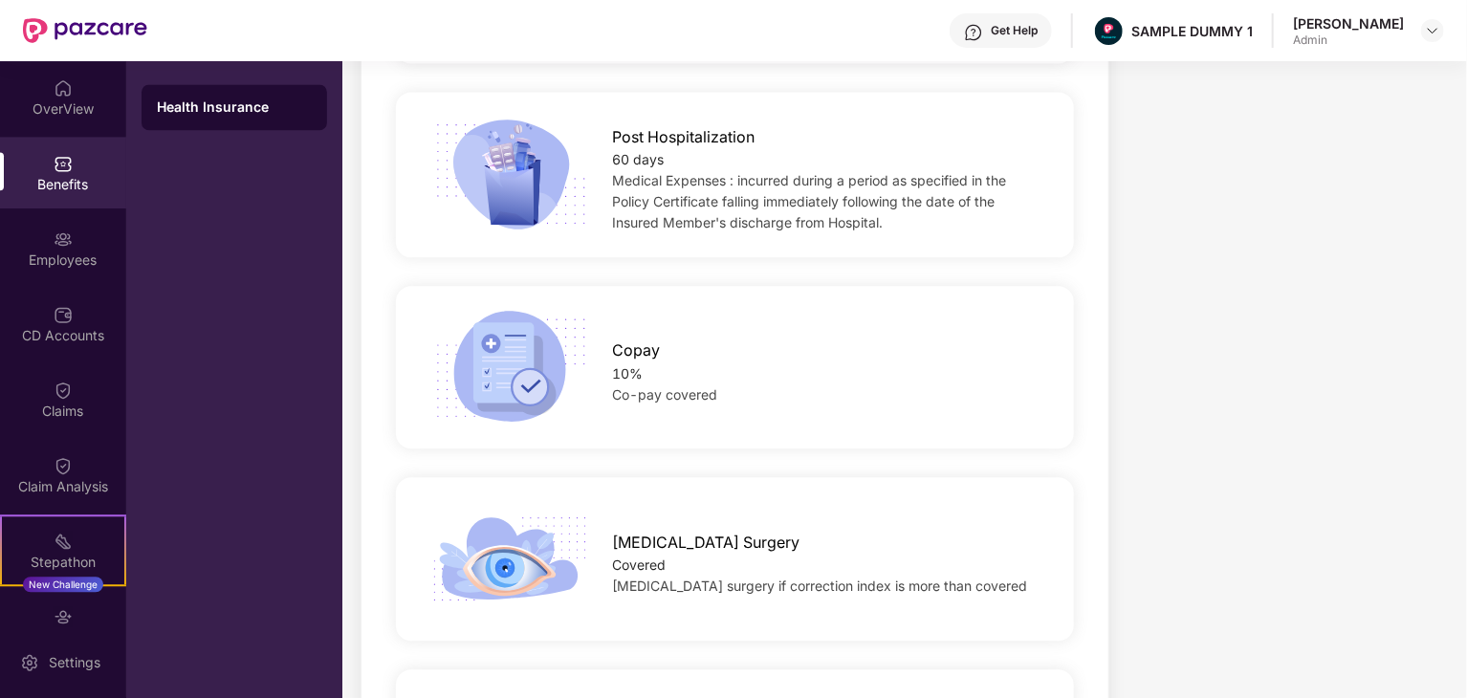
click at [617, 340] on span "Copay" at bounding box center [636, 350] width 48 height 24
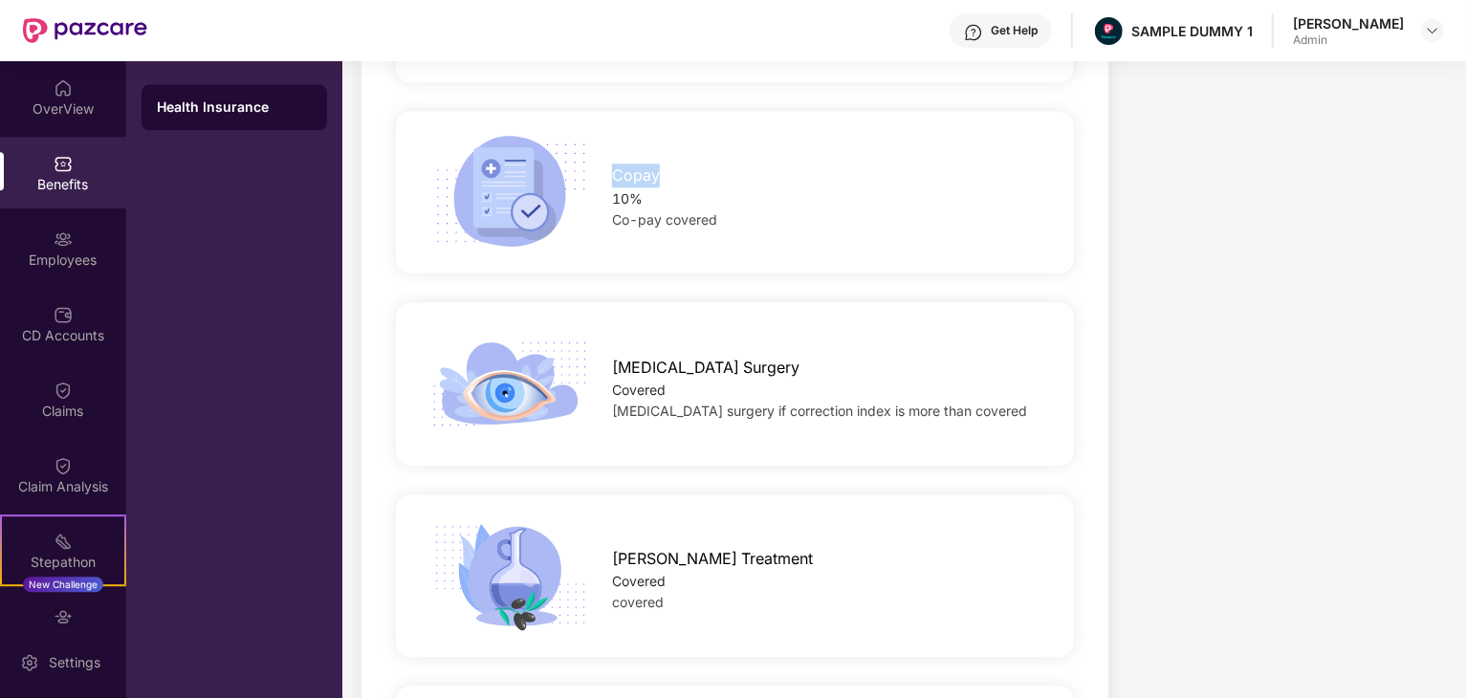
scroll to position [2390, 0]
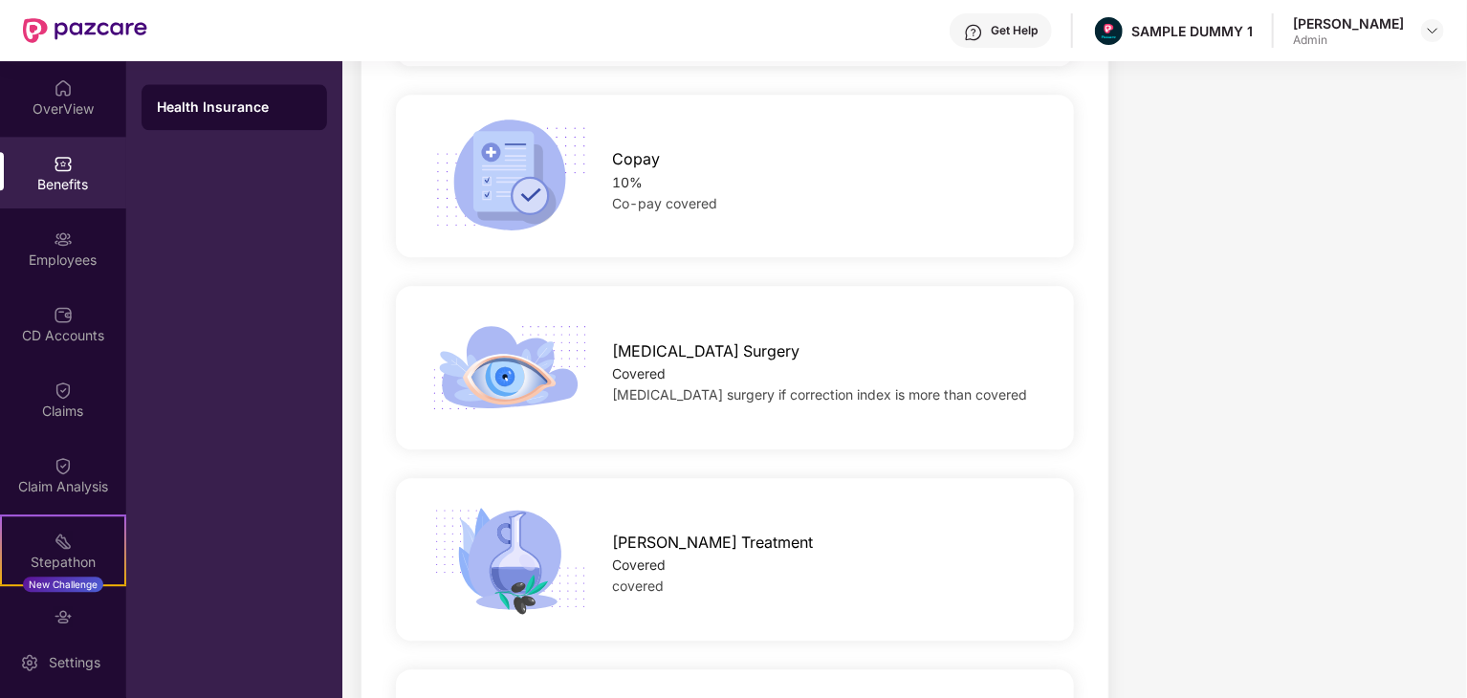
click at [687, 350] on span "[MEDICAL_DATA] Surgery" at bounding box center [705, 351] width 187 height 24
click at [691, 348] on span "[MEDICAL_DATA] Surgery" at bounding box center [705, 351] width 187 height 24
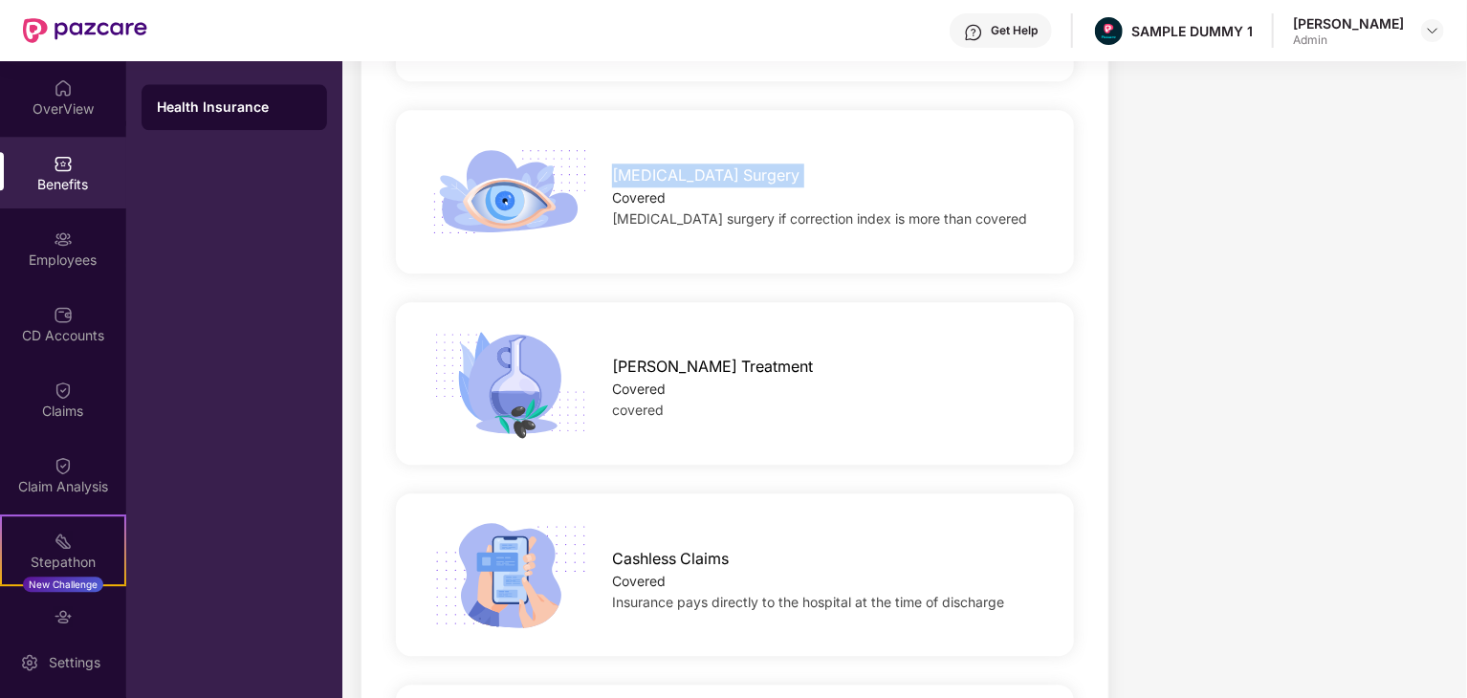
scroll to position [2677, 0]
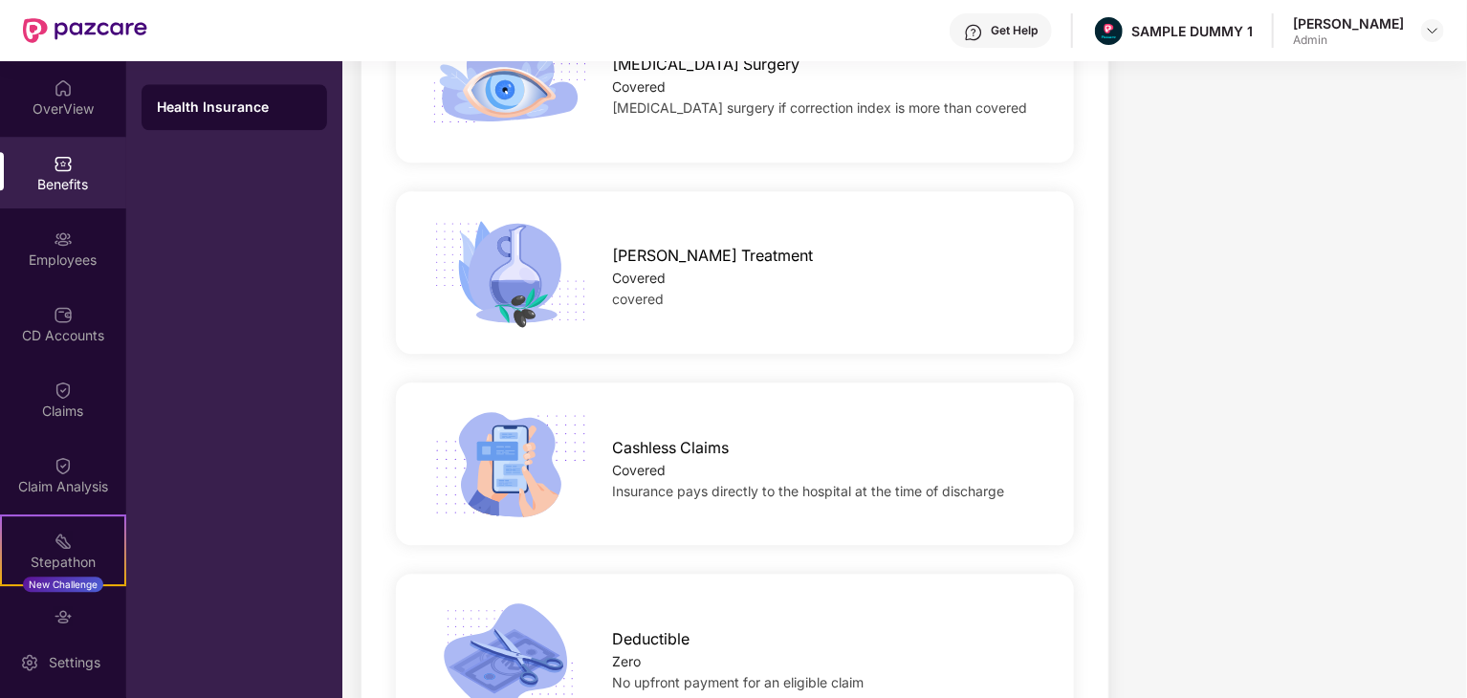
click at [678, 257] on span "[PERSON_NAME] Treatment" at bounding box center [712, 256] width 201 height 24
click at [681, 448] on span "Cashless Claims" at bounding box center [670, 448] width 117 height 24
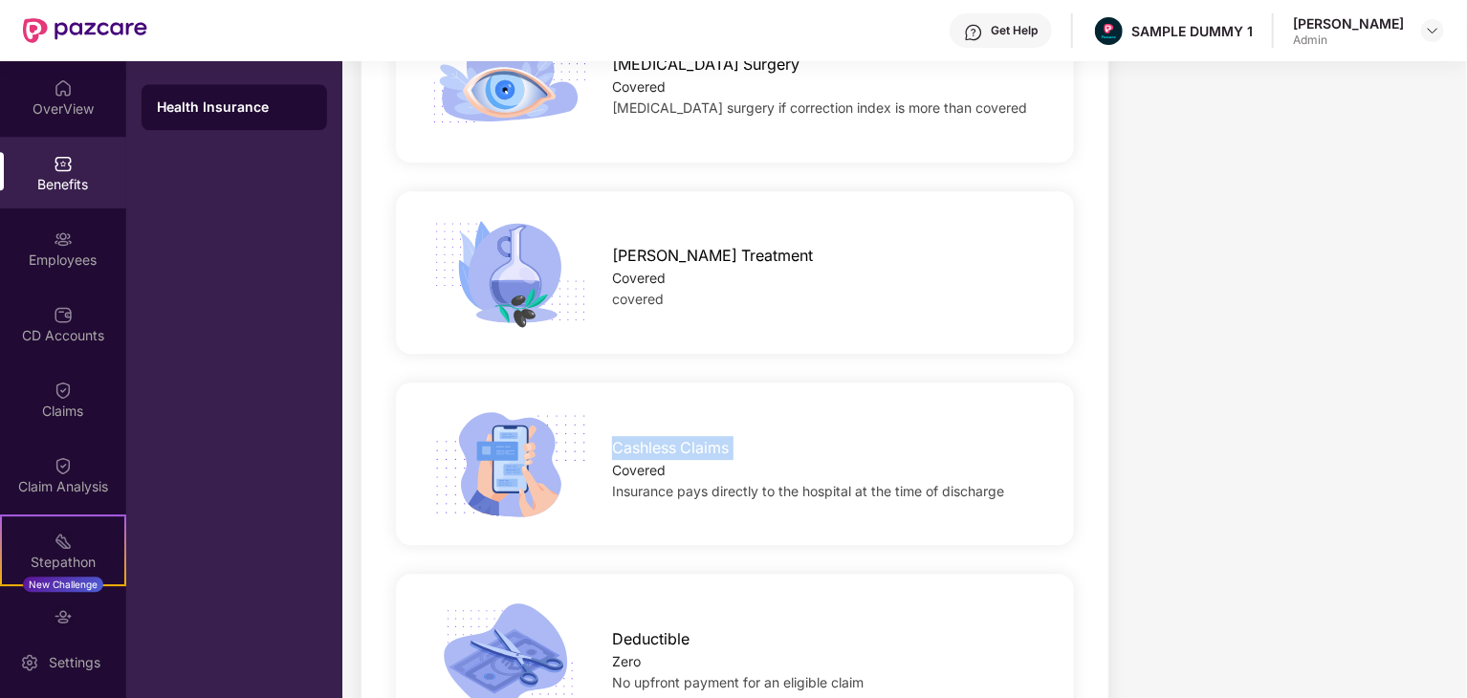
click at [681, 448] on span "Cashless Claims" at bounding box center [670, 448] width 117 height 24
click at [672, 241] on div "[PERSON_NAME] Treatment" at bounding box center [827, 250] width 431 height 33
click at [672, 242] on div "[PERSON_NAME] Treatment" at bounding box center [827, 250] width 431 height 33
click at [672, 243] on div "[PERSON_NAME] Treatment" at bounding box center [827, 250] width 431 height 33
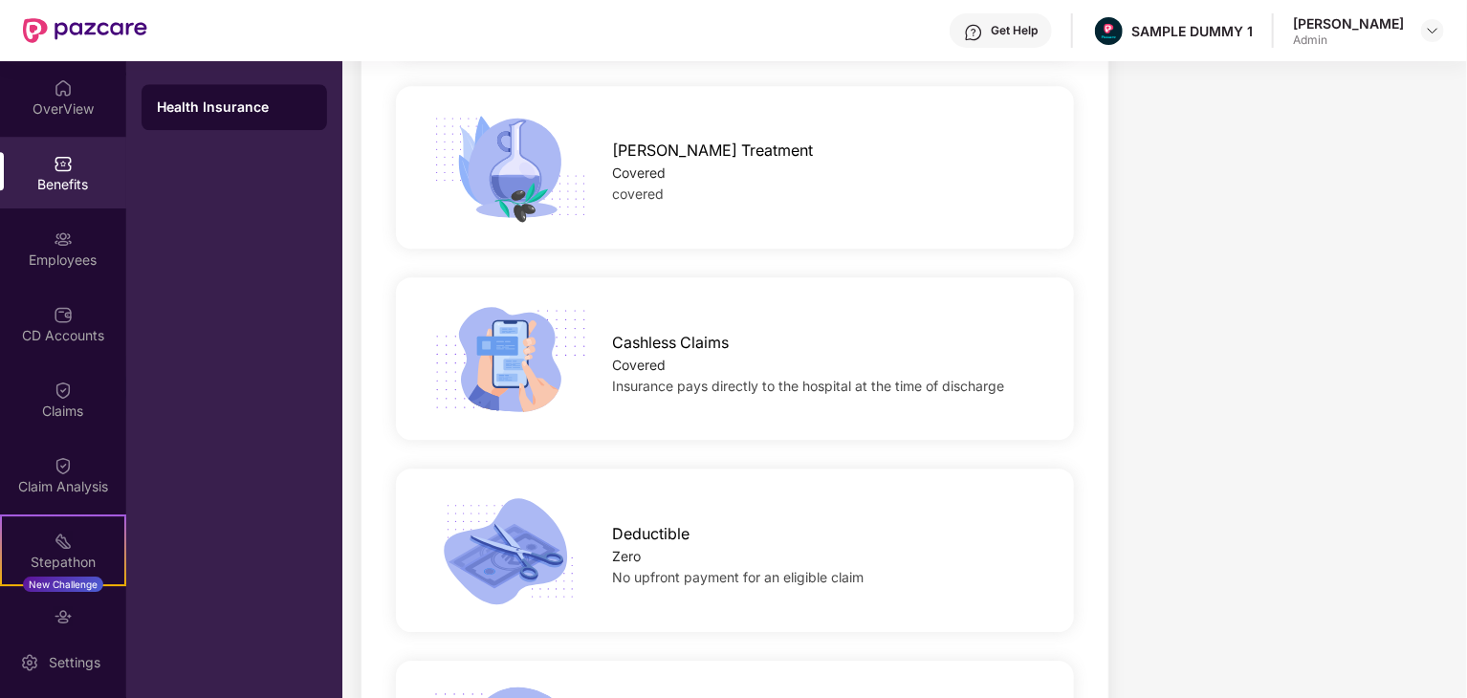
scroll to position [2868, 0]
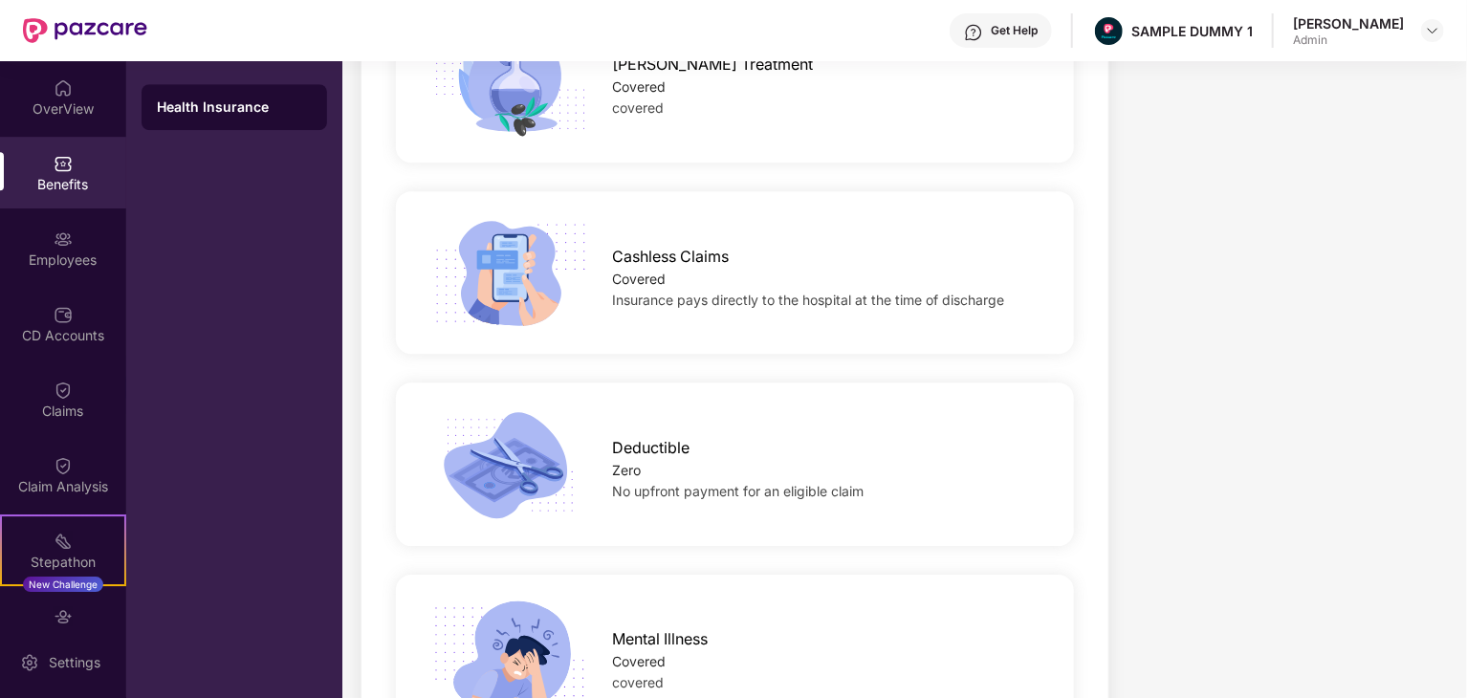
click at [717, 253] on span "Cashless Claims" at bounding box center [670, 257] width 117 height 24
click at [719, 253] on span "Cashless Claims" at bounding box center [670, 257] width 117 height 24
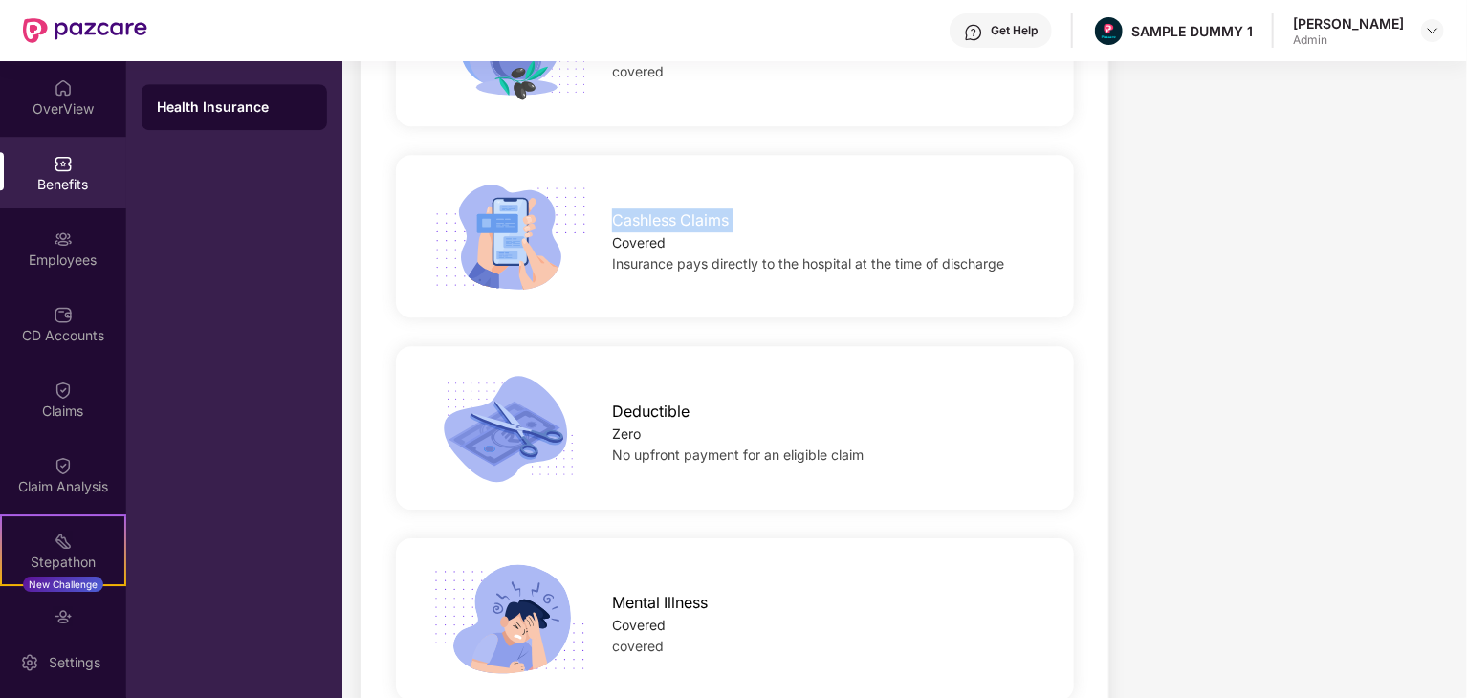
scroll to position [2964, 0]
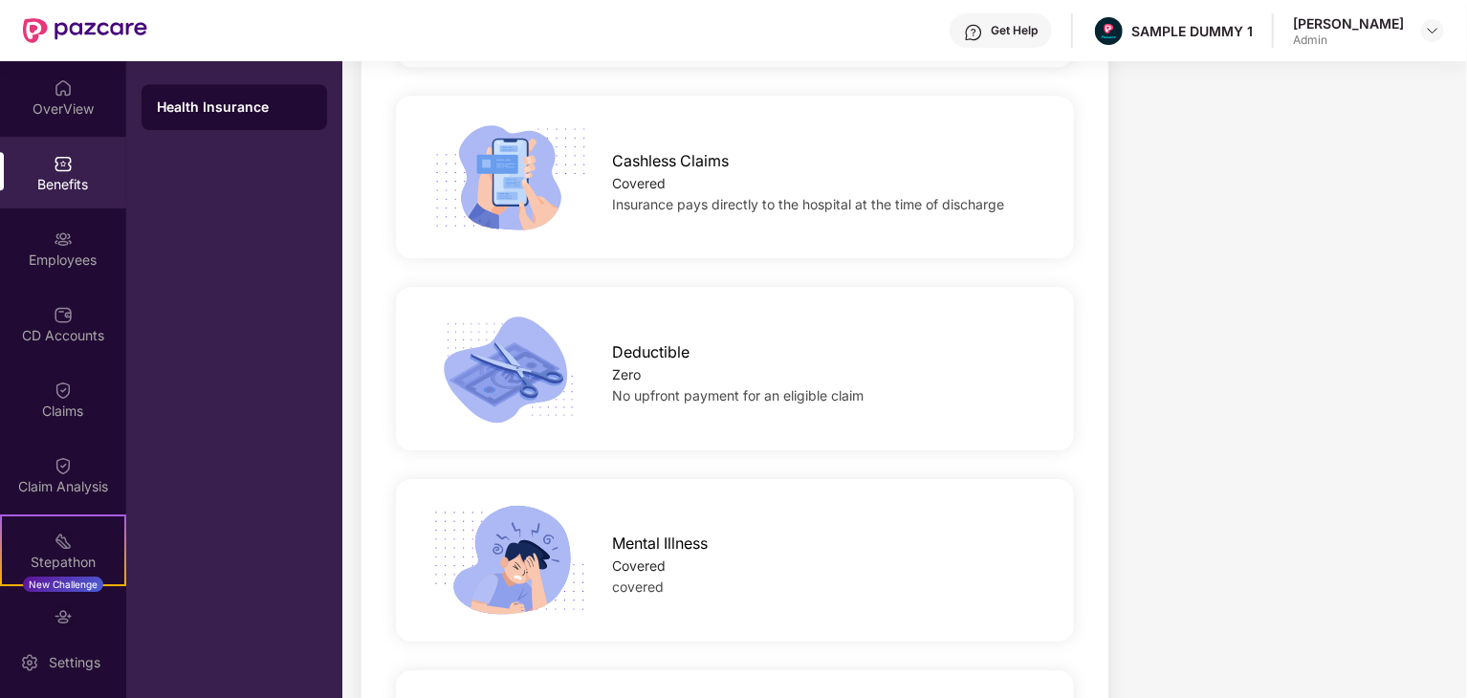
click at [662, 345] on span "Deductible" at bounding box center [650, 352] width 77 height 24
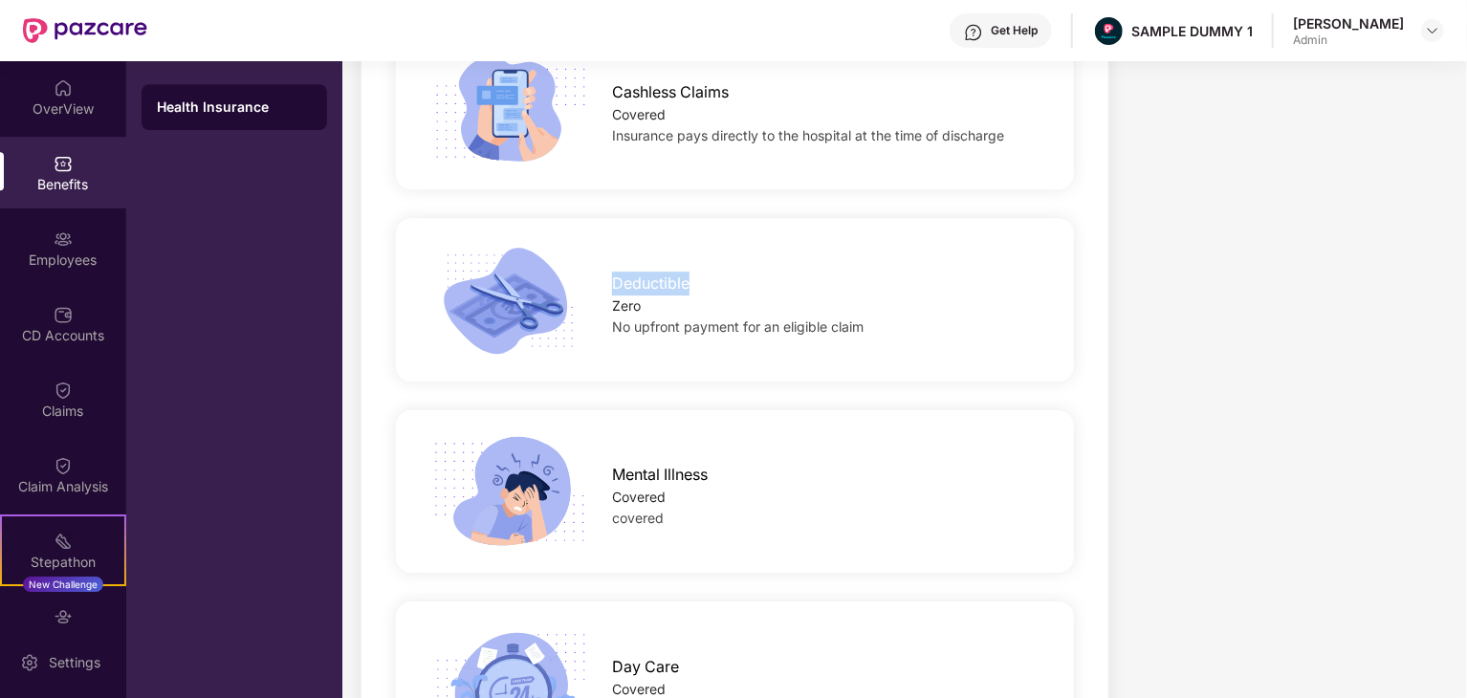
scroll to position [3251, 0]
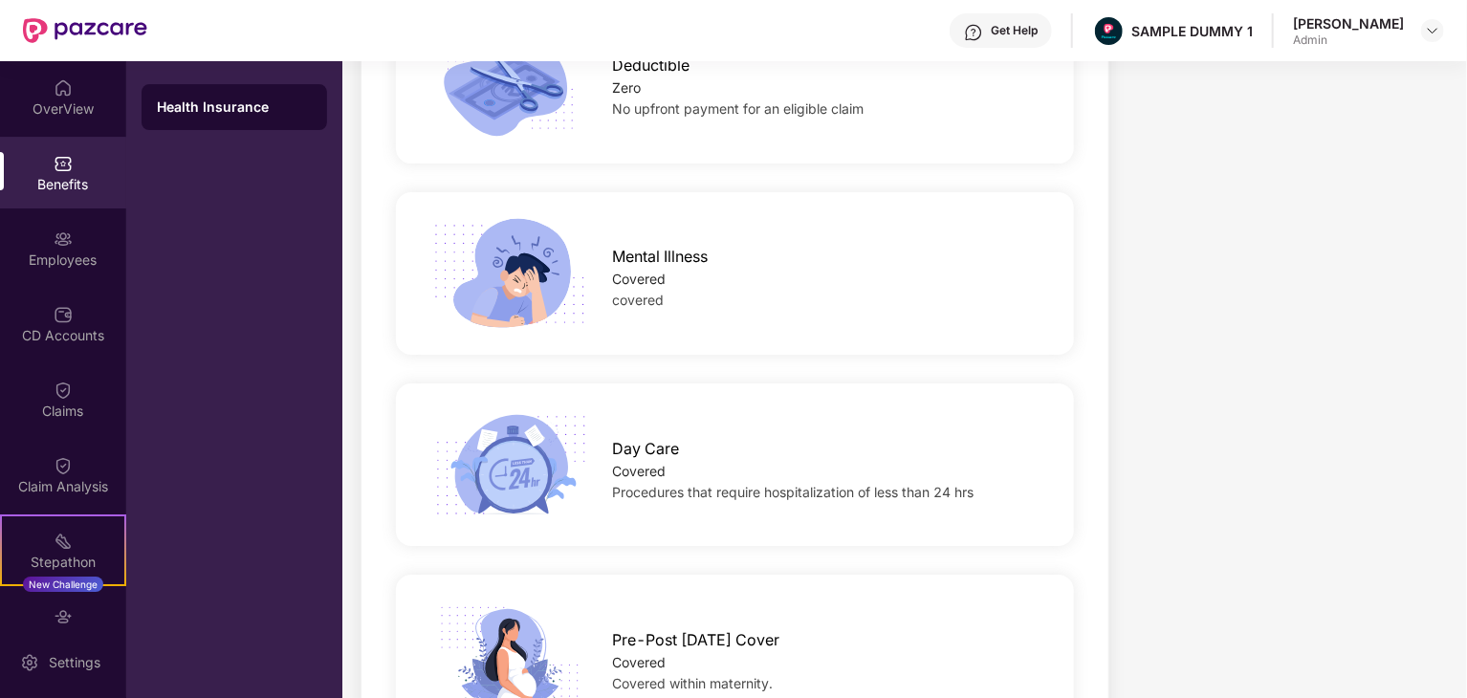
click at [661, 260] on span "Mental Illness" at bounding box center [660, 257] width 96 height 24
click at [650, 445] on span "Day Care" at bounding box center [645, 449] width 67 height 24
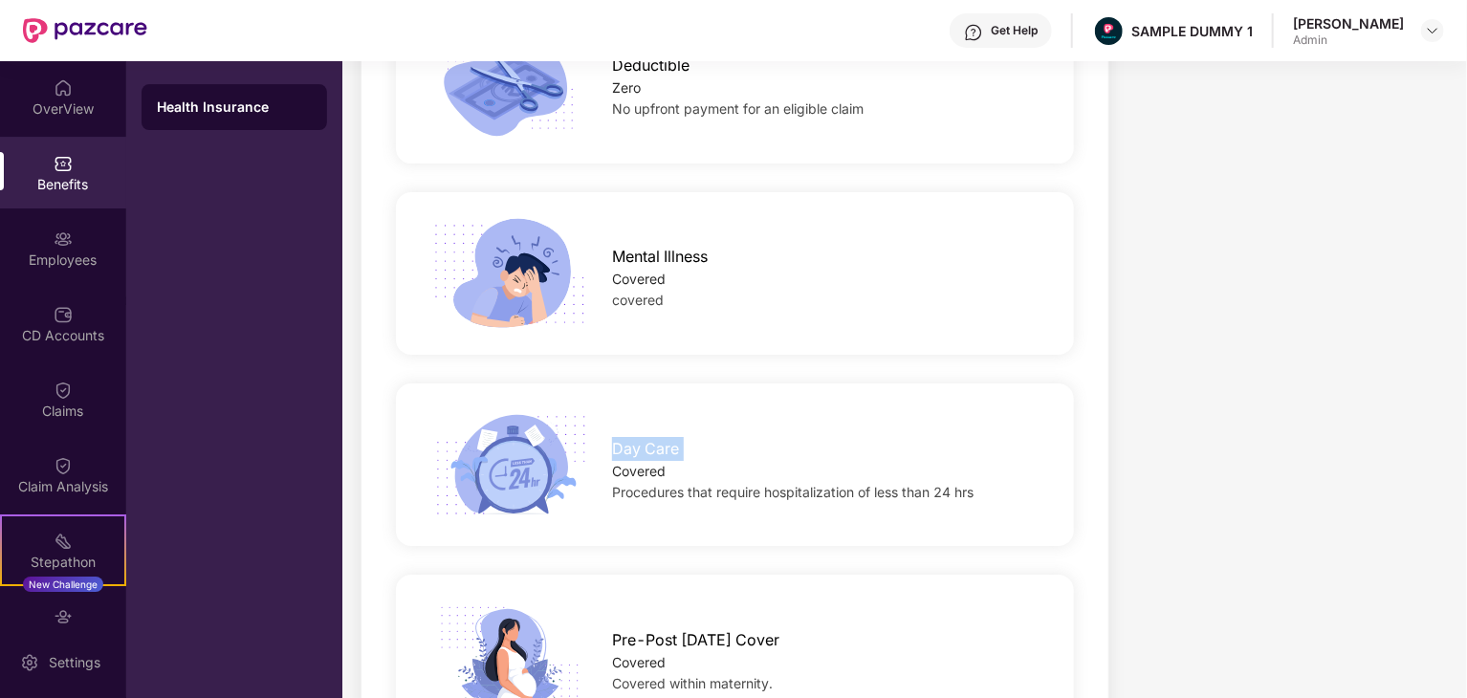
click at [650, 445] on span "Day Care" at bounding box center [645, 449] width 67 height 24
click at [651, 253] on span "Mental Illness" at bounding box center [660, 257] width 96 height 24
click at [639, 437] on span "Day Care" at bounding box center [645, 449] width 67 height 24
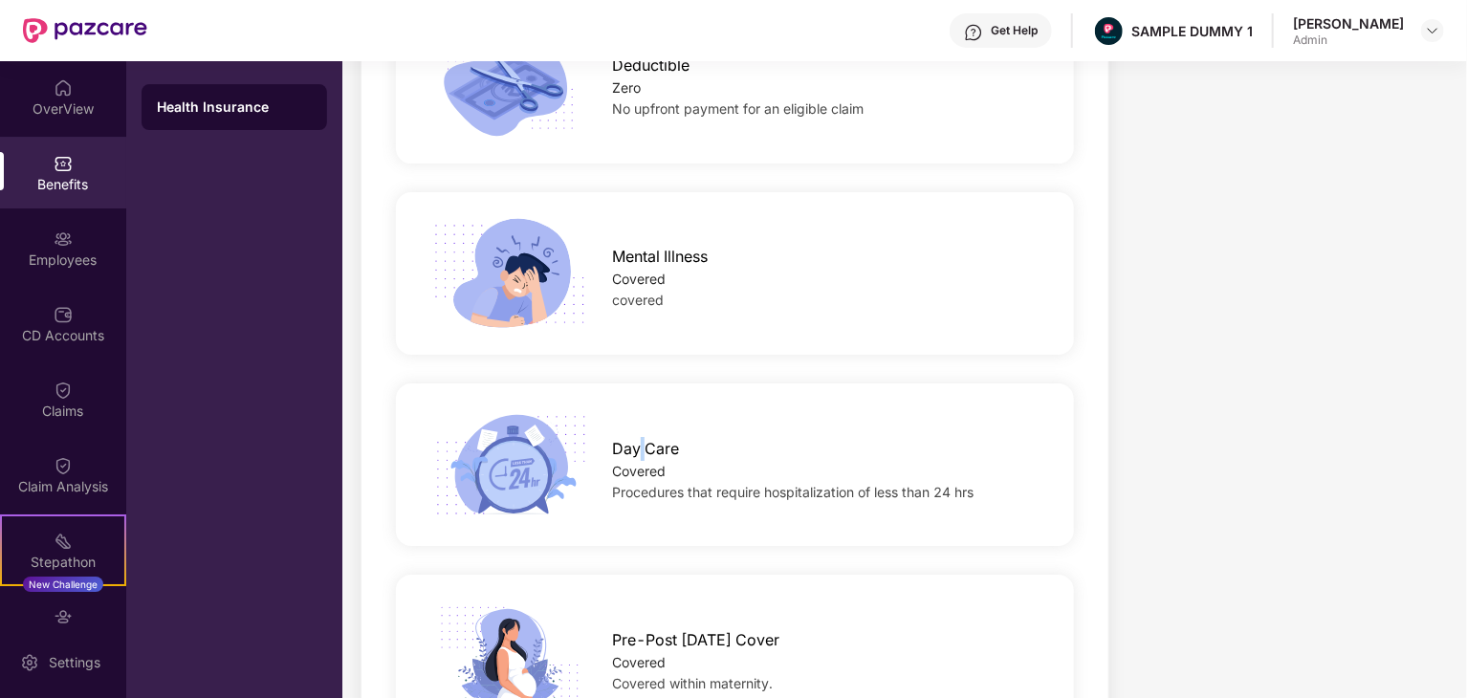
click at [639, 437] on span "Day Care" at bounding box center [645, 449] width 67 height 24
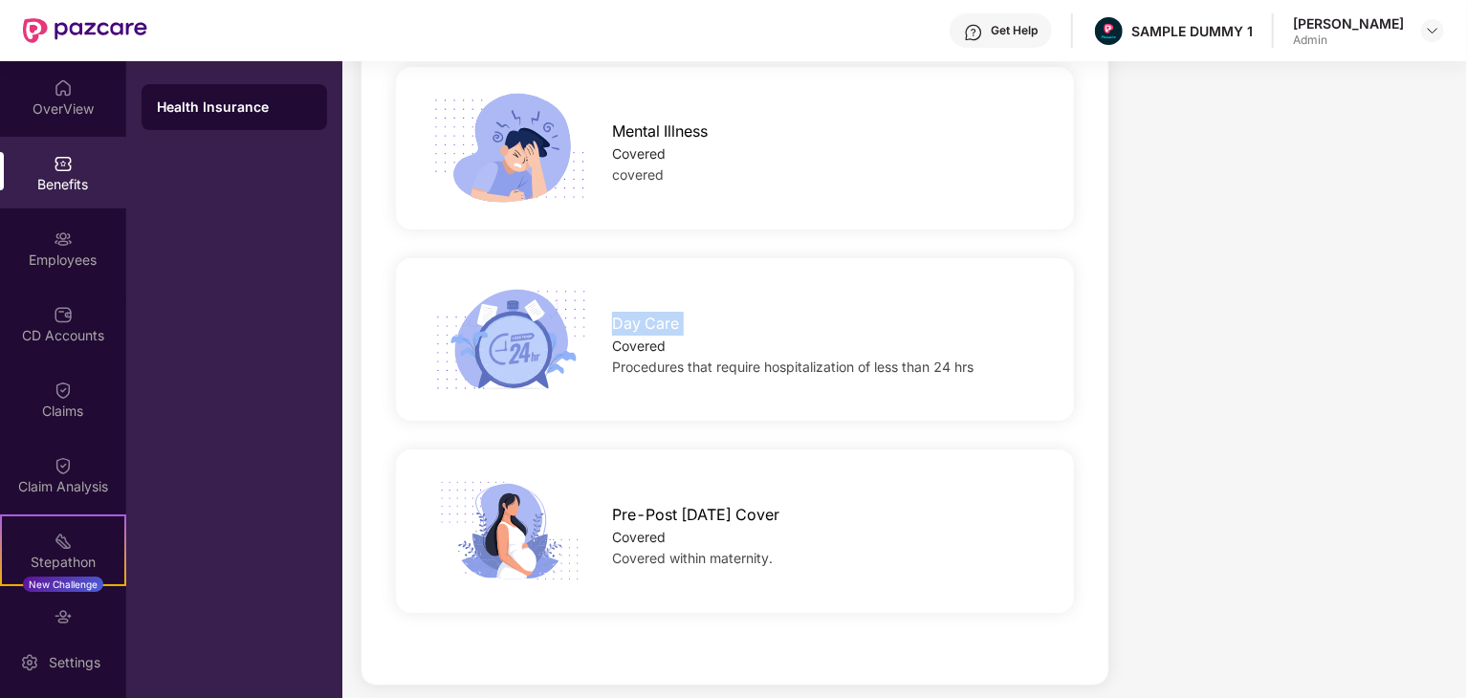
scroll to position [3394, 0]
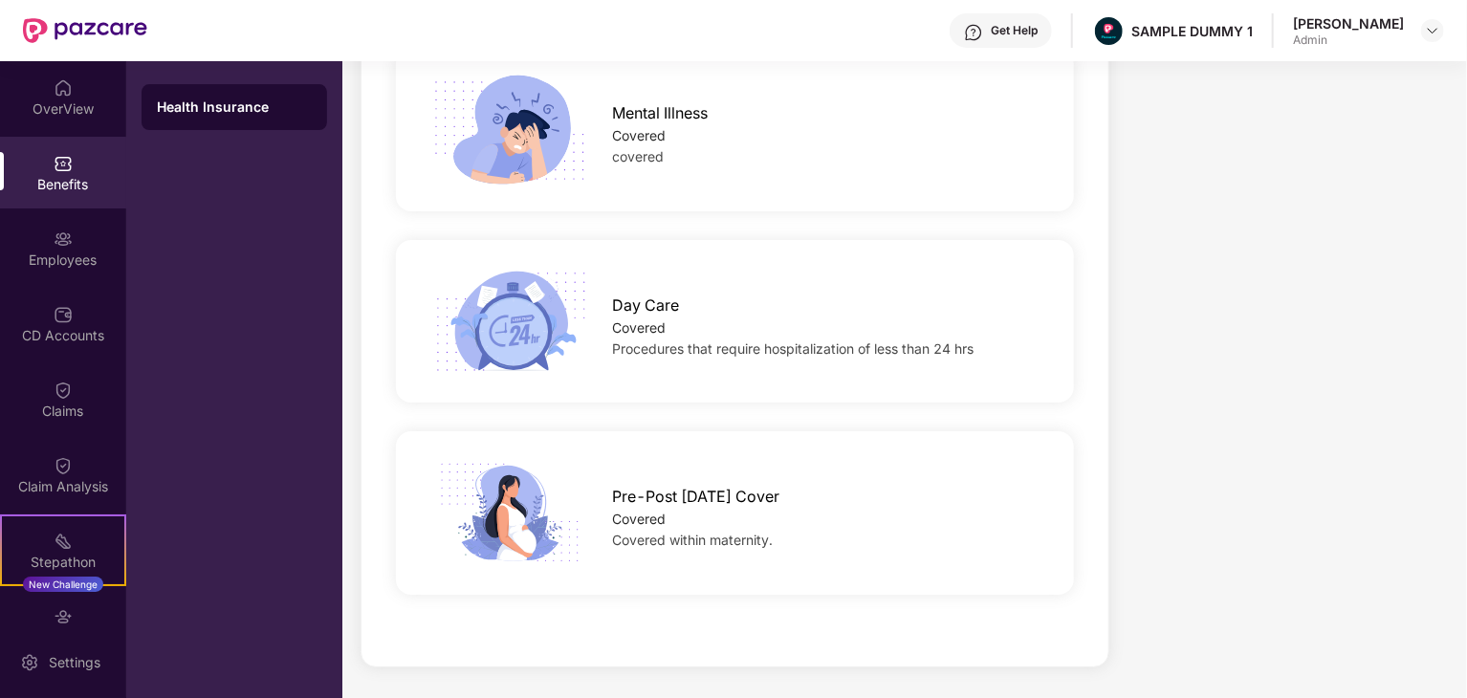
click at [706, 496] on span "Pre-Post [DATE] Cover" at bounding box center [695, 497] width 167 height 24
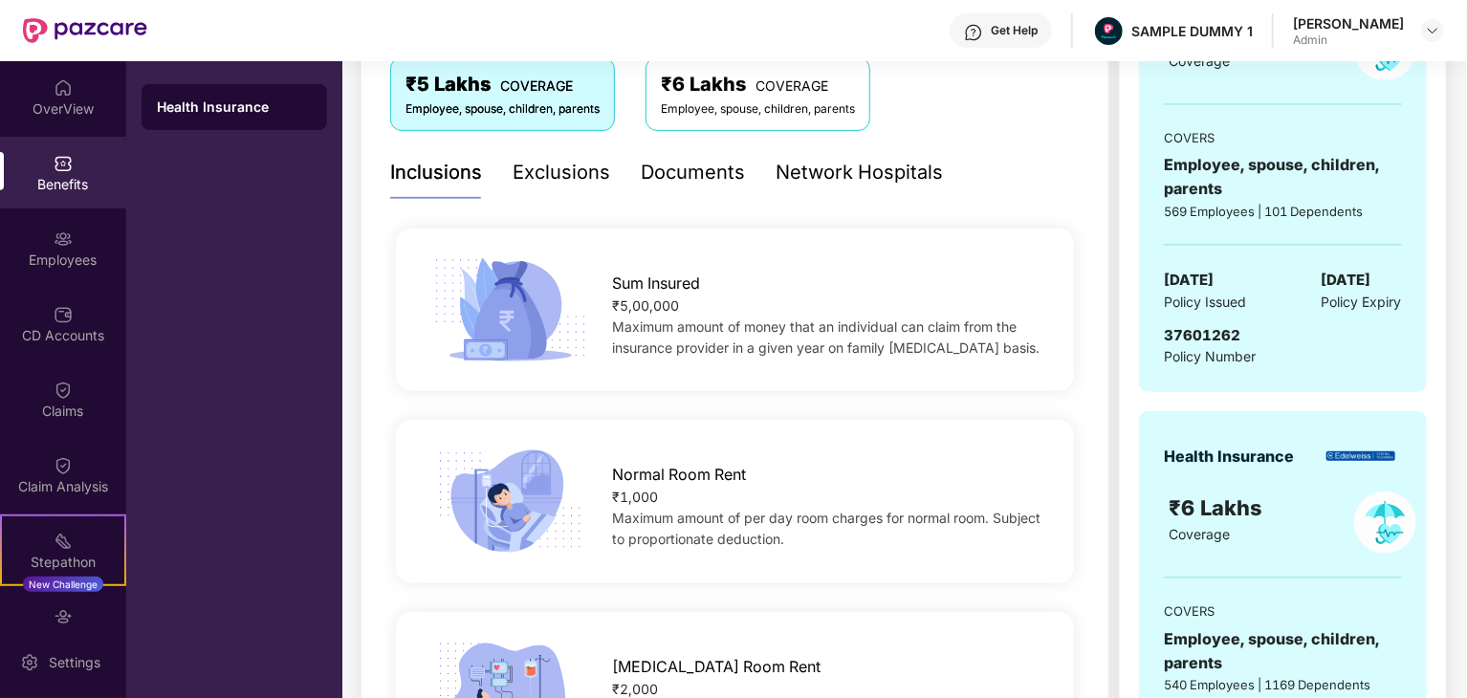
scroll to position [382, 0]
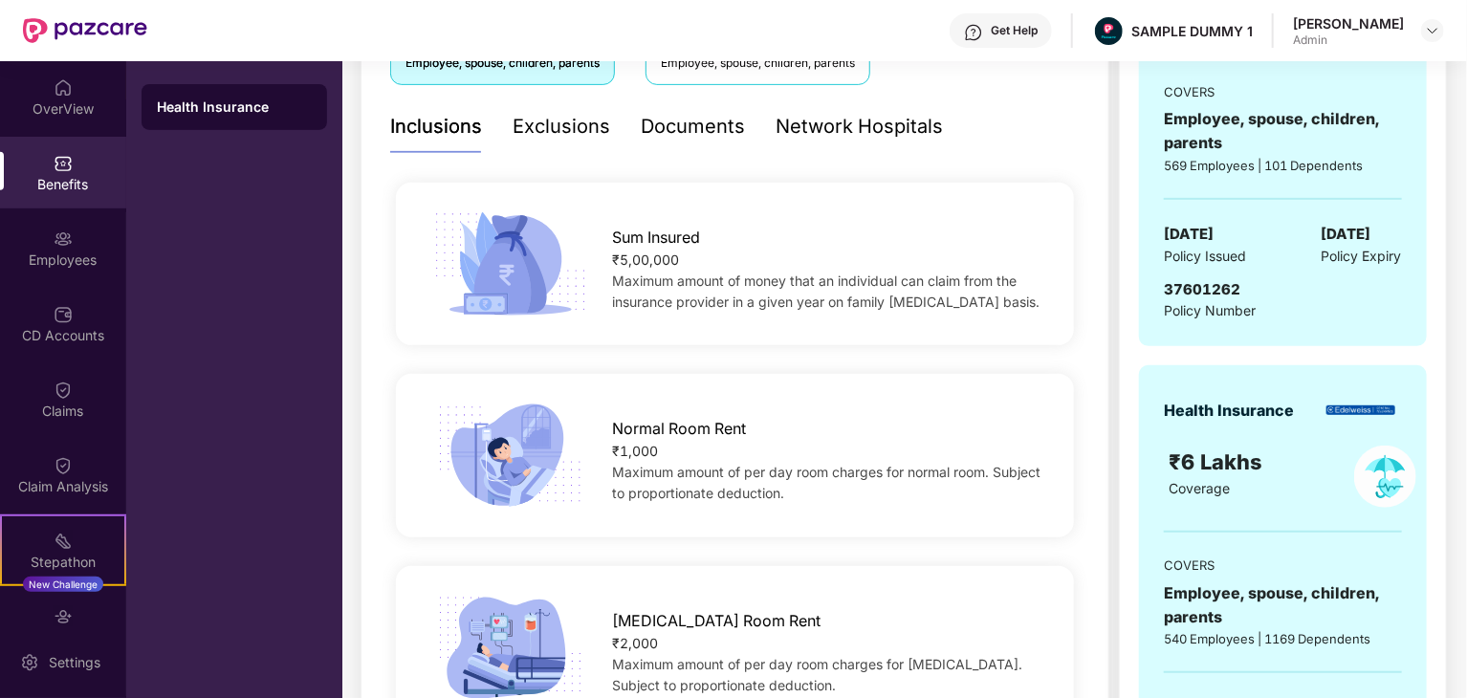
click at [643, 265] on div "₹5,00,000" at bounding box center [827, 260] width 431 height 21
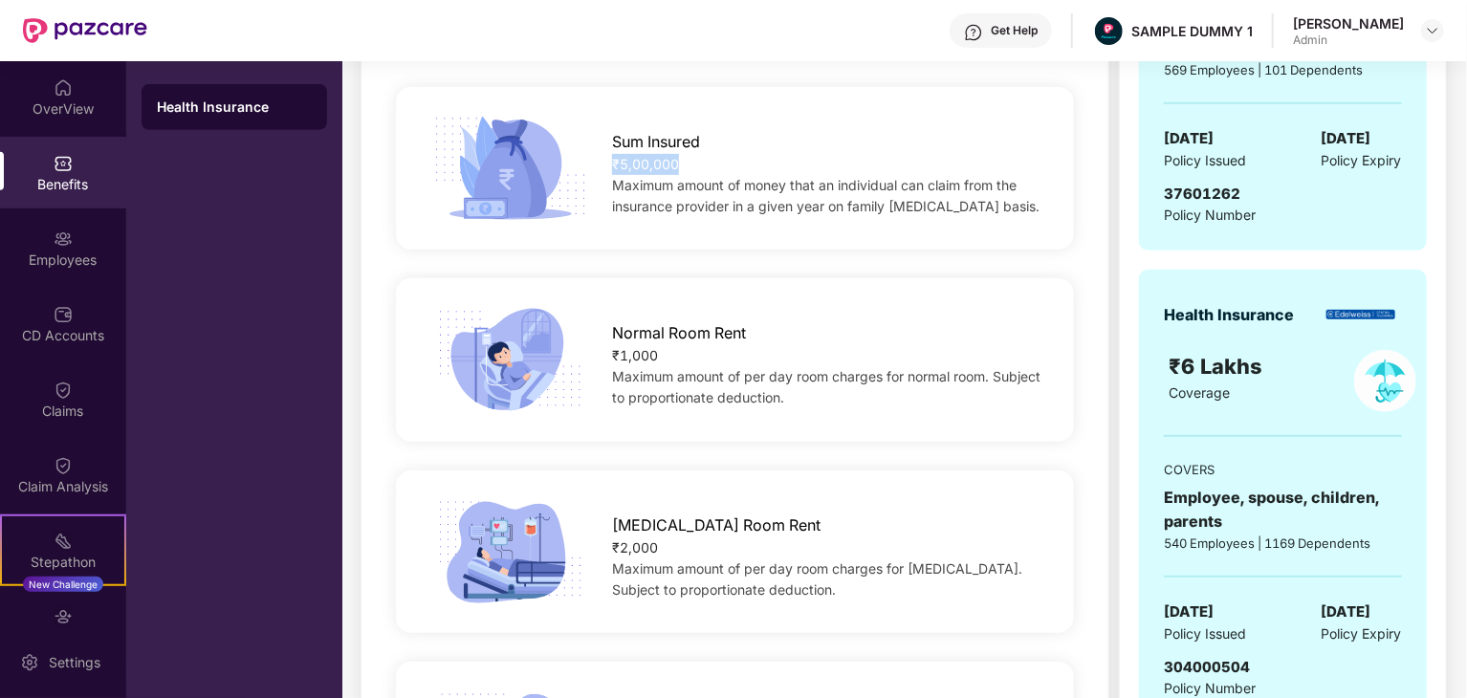
scroll to position [478, 0]
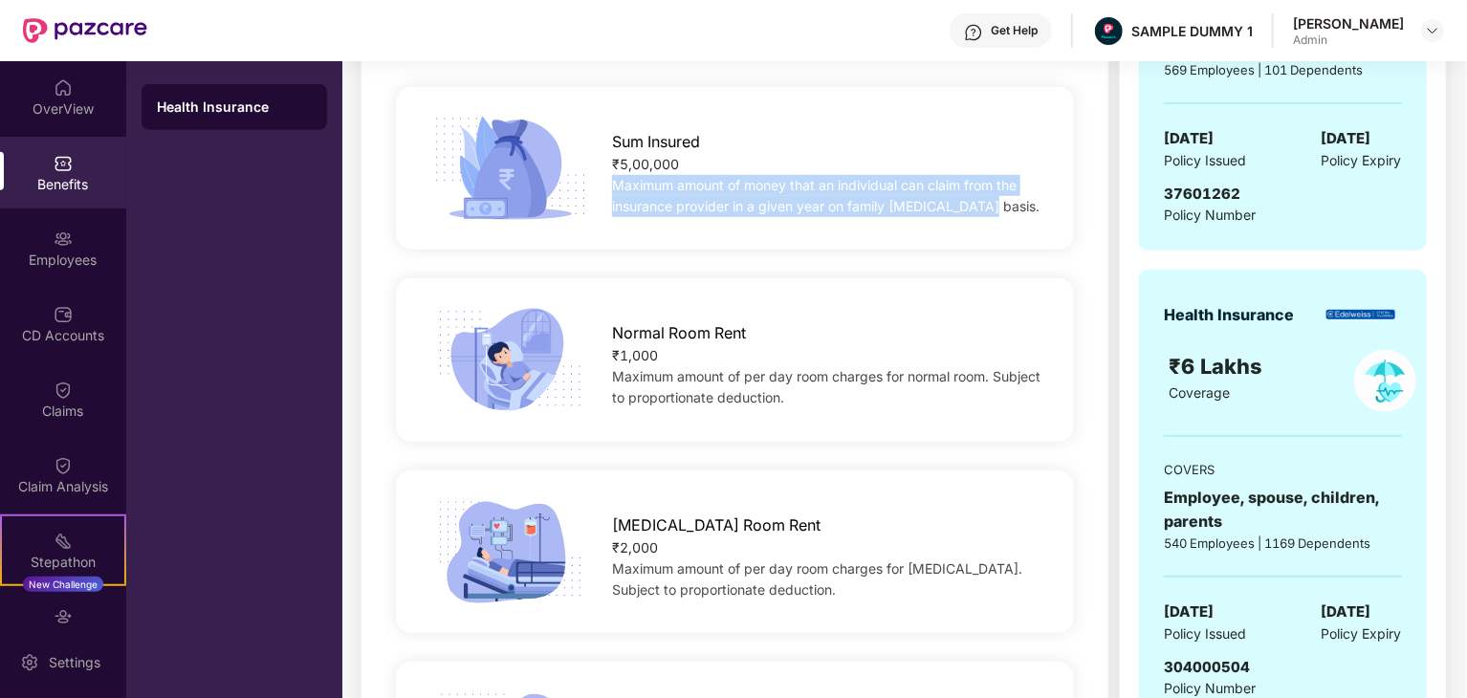
drag, startPoint x: 982, startPoint y: 207, endPoint x: 611, endPoint y: 192, distance: 371.3
click at [612, 192] on div "Maximum amount of money that an individual can claim from the insurance provide…" at bounding box center [827, 196] width 431 height 42
